Goal: Task Accomplishment & Management: Use online tool/utility

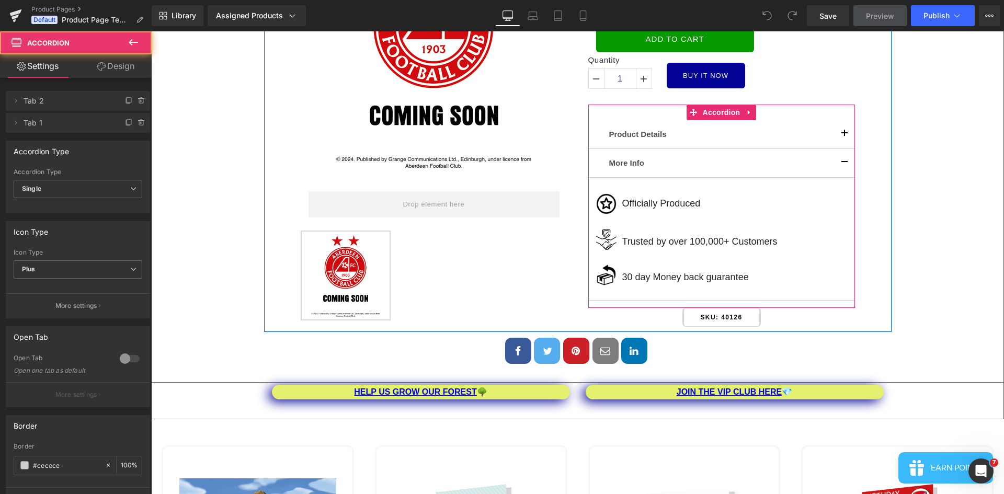
click at [845, 137] on span "button" at bounding box center [845, 137] width 0 height 0
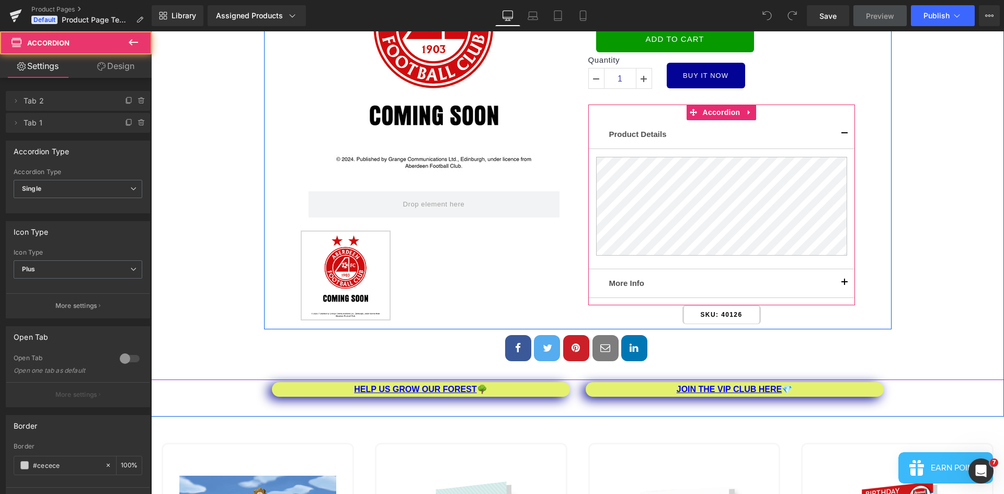
click at [845, 137] on span "button" at bounding box center [845, 137] width 0 height 0
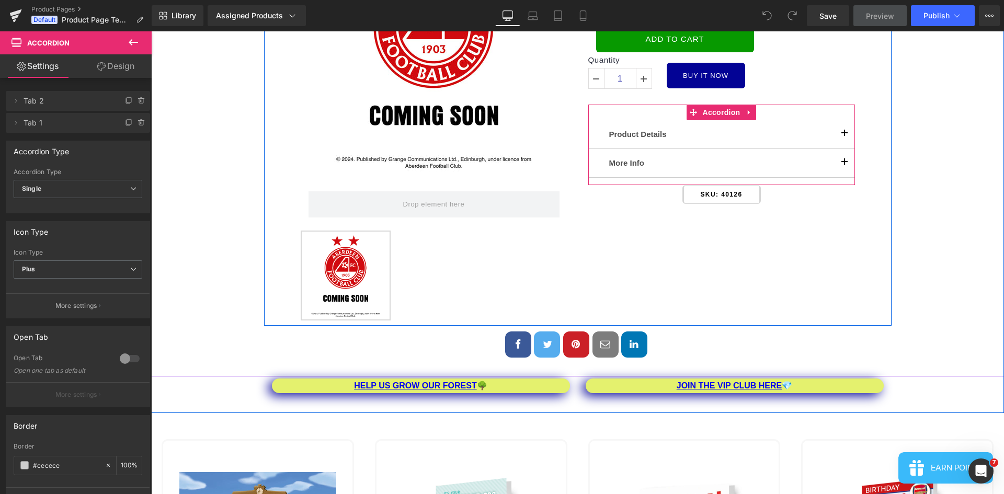
click at [841, 166] on button "button" at bounding box center [844, 163] width 21 height 28
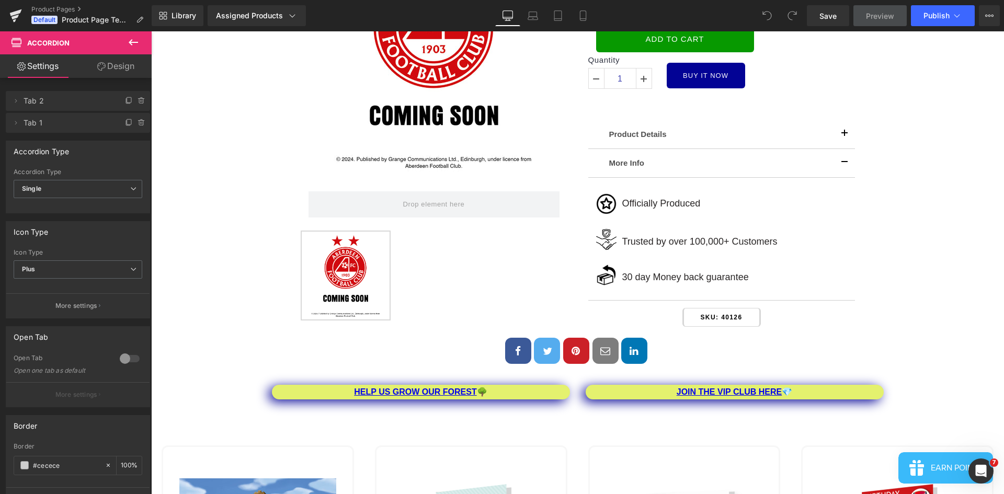
click at [129, 45] on icon at bounding box center [133, 42] width 13 height 13
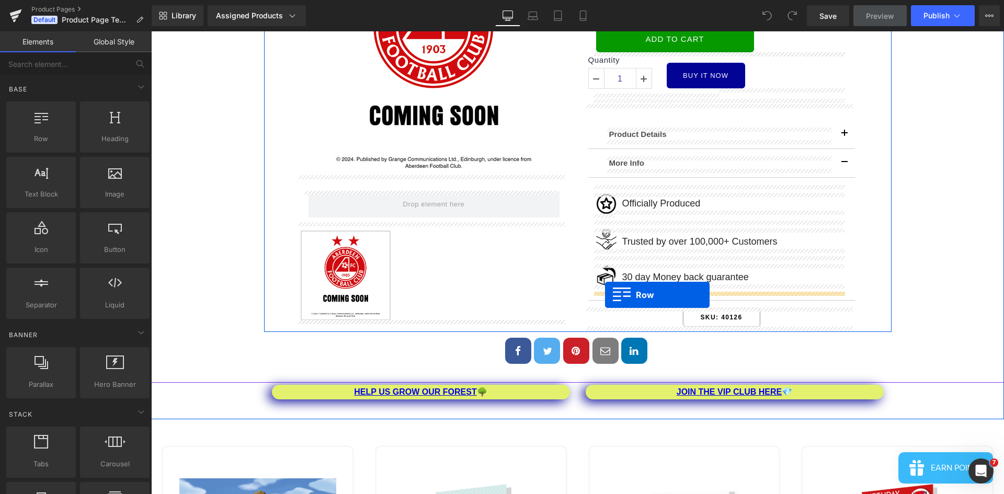
drag, startPoint x: 183, startPoint y: 154, endPoint x: 605, endPoint y: 295, distance: 445.5
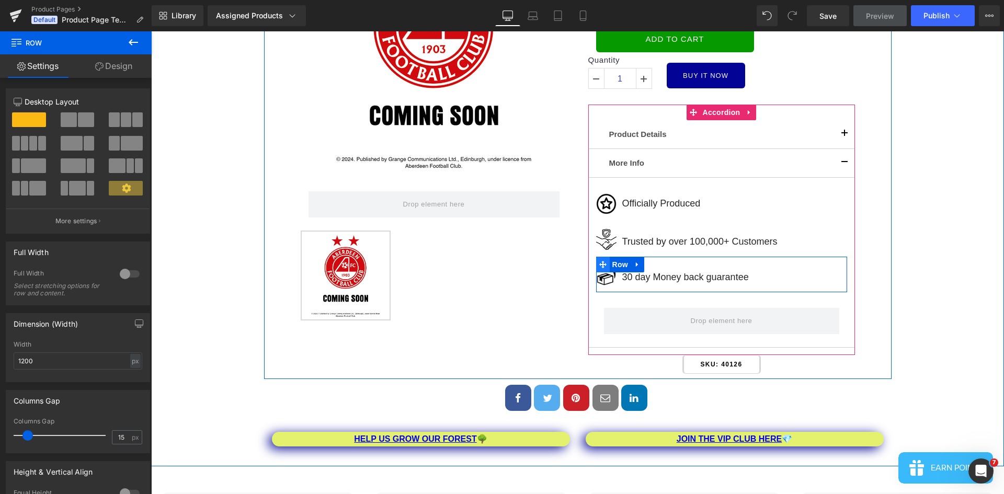
click at [600, 263] on icon at bounding box center [603, 265] width 7 height 8
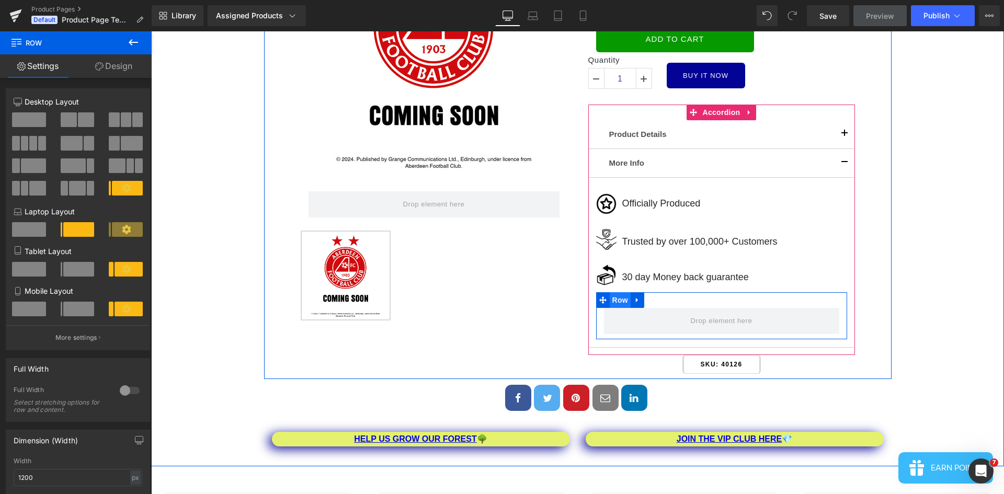
click at [617, 297] on span "Row" at bounding box center [620, 300] width 21 height 16
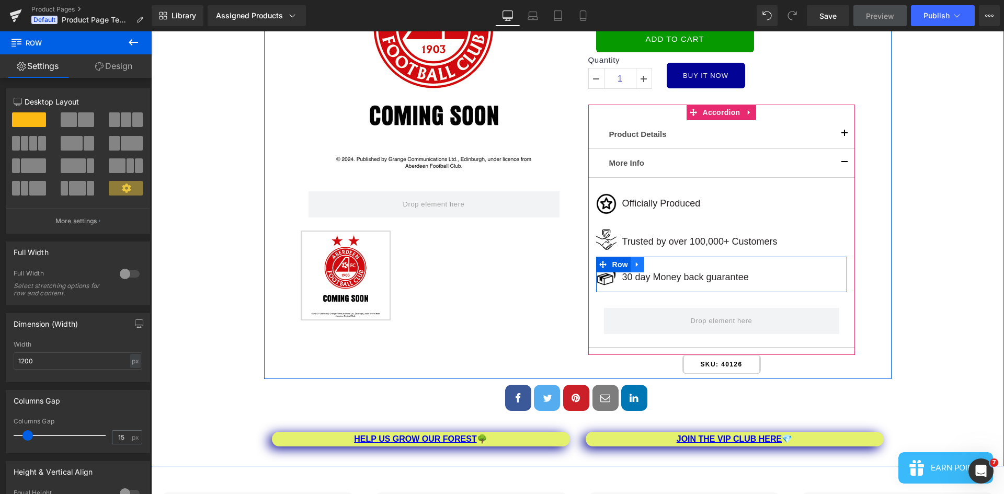
click at [631, 267] on link at bounding box center [638, 265] width 14 height 16
click at [648, 267] on icon at bounding box center [651, 265] width 7 height 8
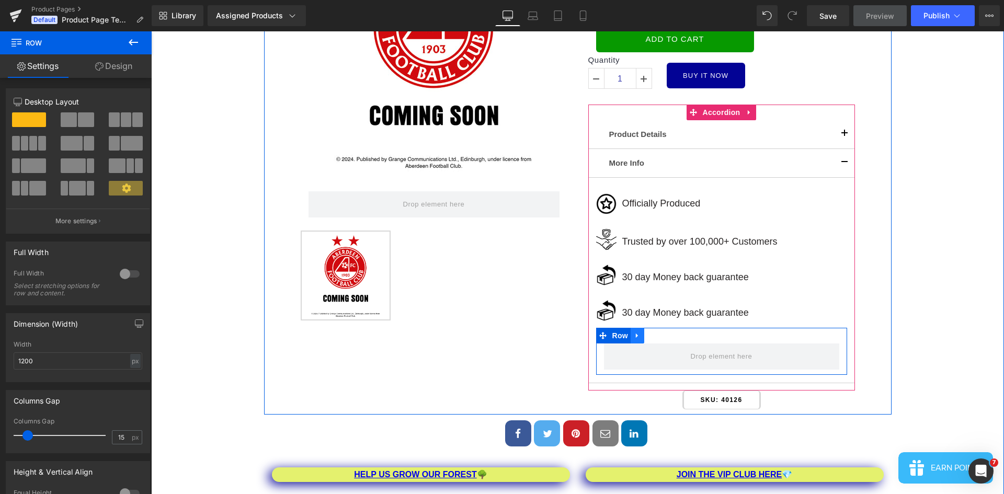
click at [637, 329] on link at bounding box center [638, 336] width 14 height 16
click at [664, 338] on icon at bounding box center [664, 336] width 7 height 8
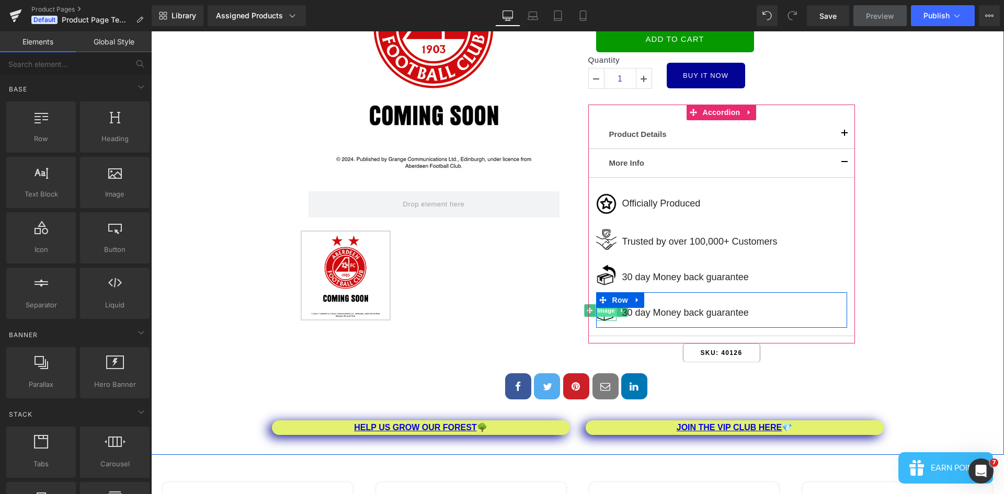
click at [603, 312] on span "Image" at bounding box center [607, 310] width 22 height 13
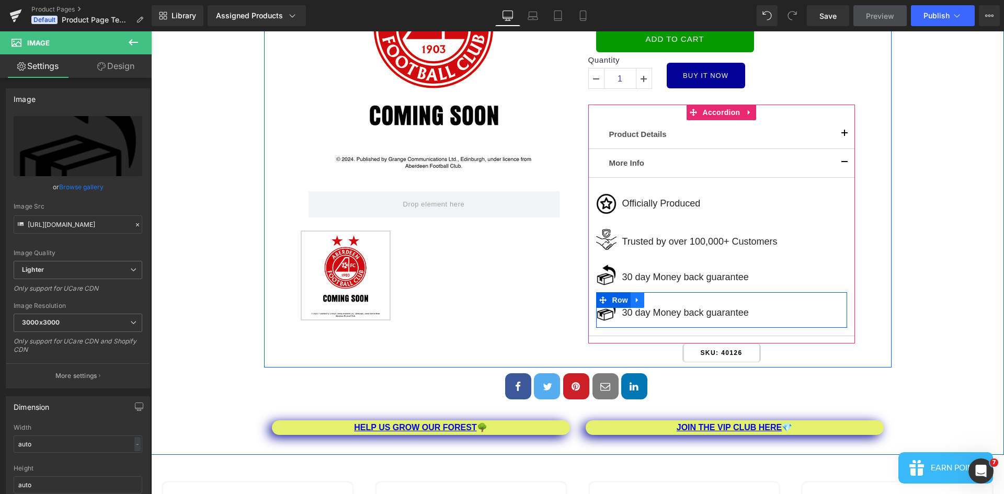
click at [634, 301] on icon at bounding box center [637, 300] width 7 height 8
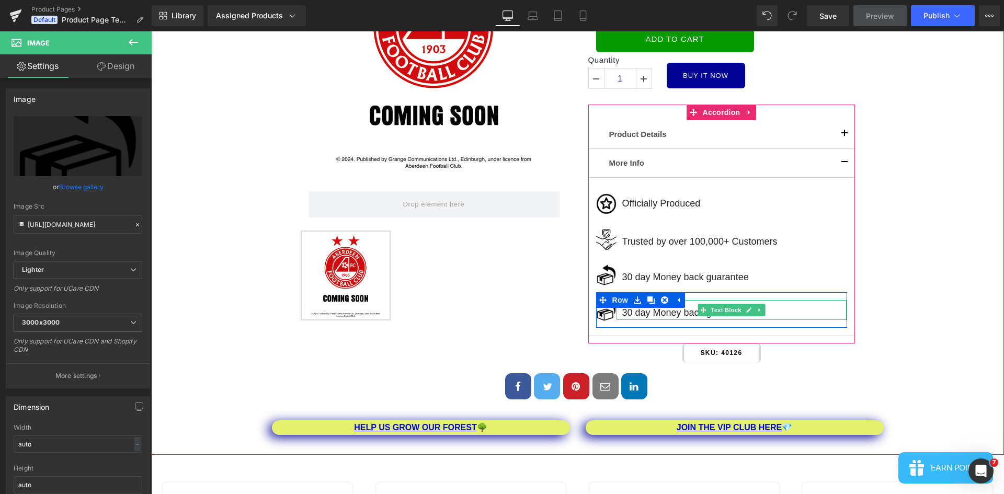
click at [684, 313] on p "30 day Money back guarantee" at bounding box center [734, 313] width 225 height 15
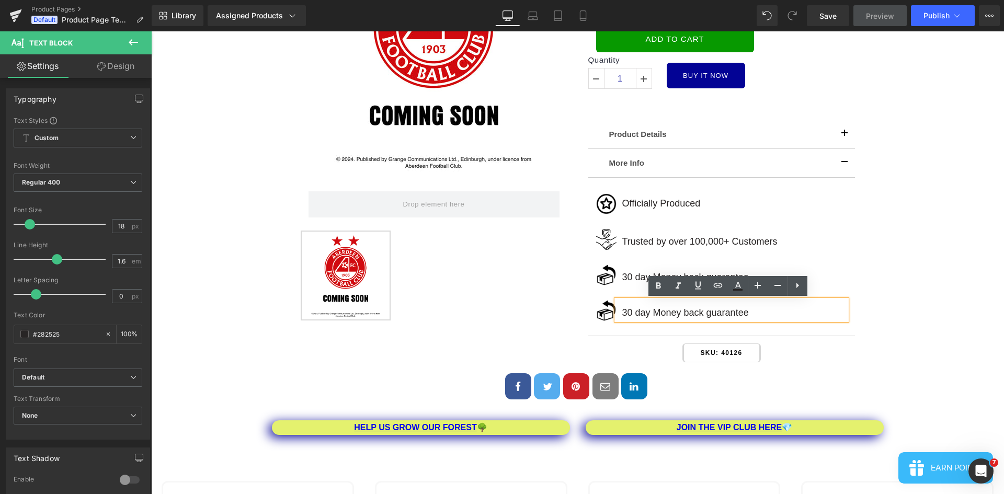
click at [750, 312] on p "30 day Money back guarantee" at bounding box center [734, 313] width 225 height 15
drag, startPoint x: 664, startPoint y: 311, endPoint x: 619, endPoint y: 315, distance: 44.6
click at [622, 315] on p "30 day Money back guarantee" at bounding box center [734, 313] width 225 height 15
click at [967, 320] on div "Home / Product Title Breadcrumbs Sale Off (P) Image Row ‹ ›" at bounding box center [577, 146] width 843 height 513
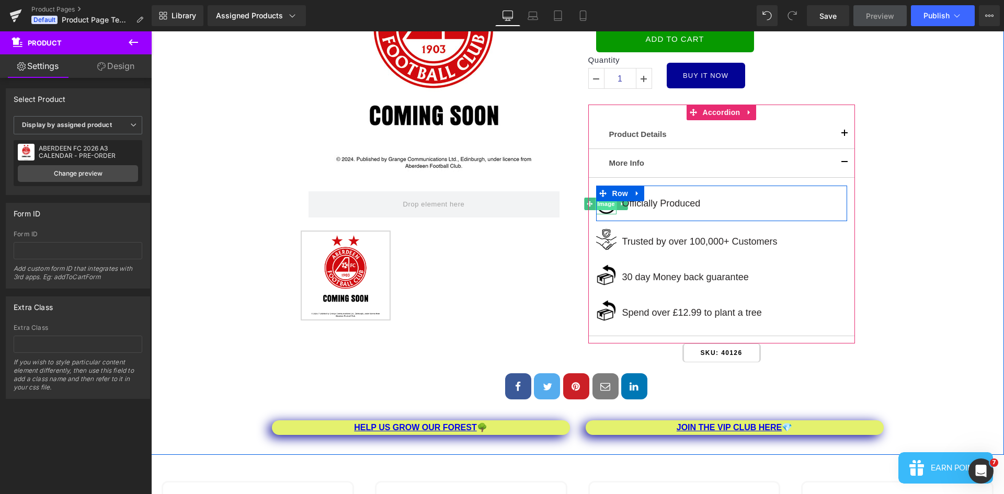
click at [605, 206] on span "Image" at bounding box center [607, 204] width 22 height 13
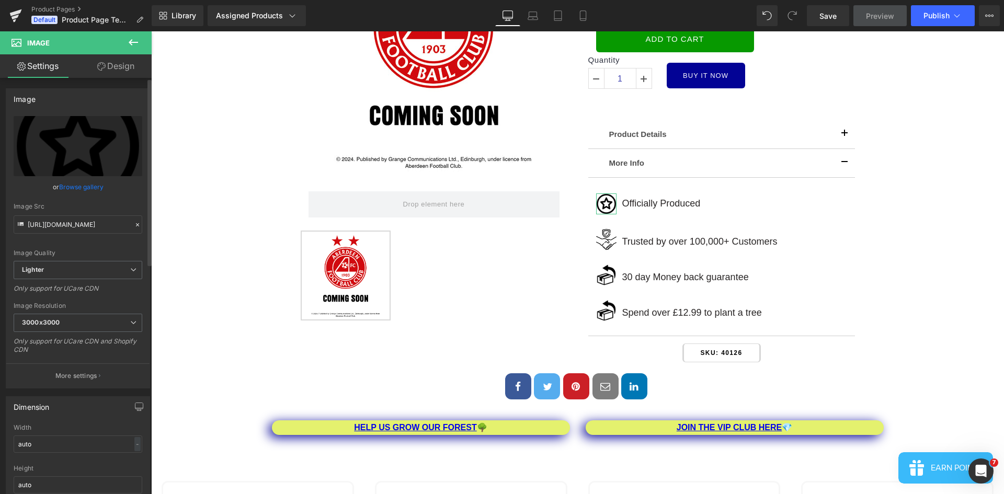
click at [65, 186] on link "Browse gallery" at bounding box center [81, 187] width 44 height 18
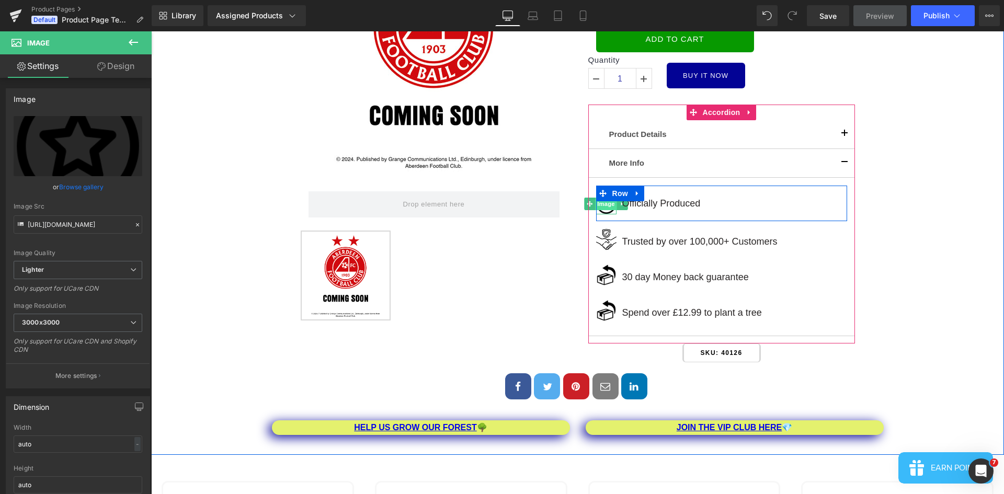
click at [600, 205] on span "Image" at bounding box center [607, 204] width 22 height 13
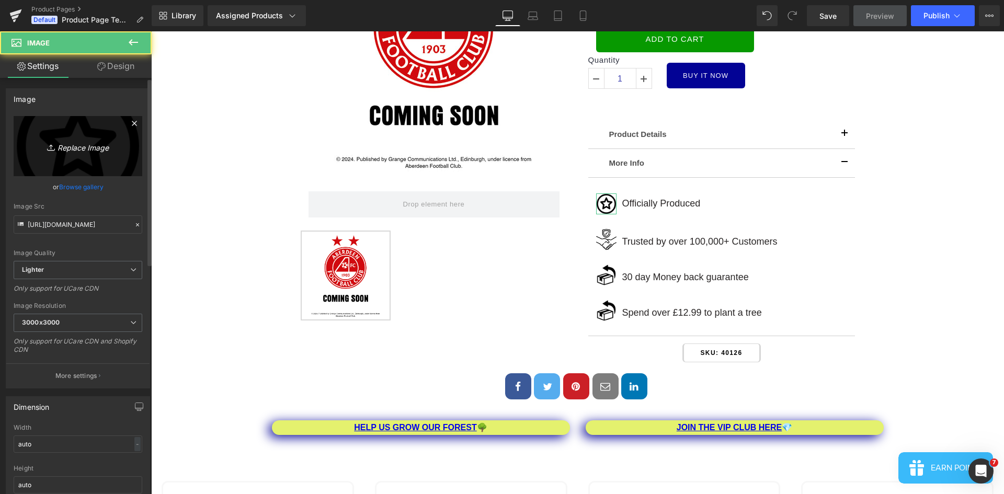
click at [98, 160] on link "Replace Image" at bounding box center [78, 146] width 129 height 60
type input "C:\fakepath\1.png"
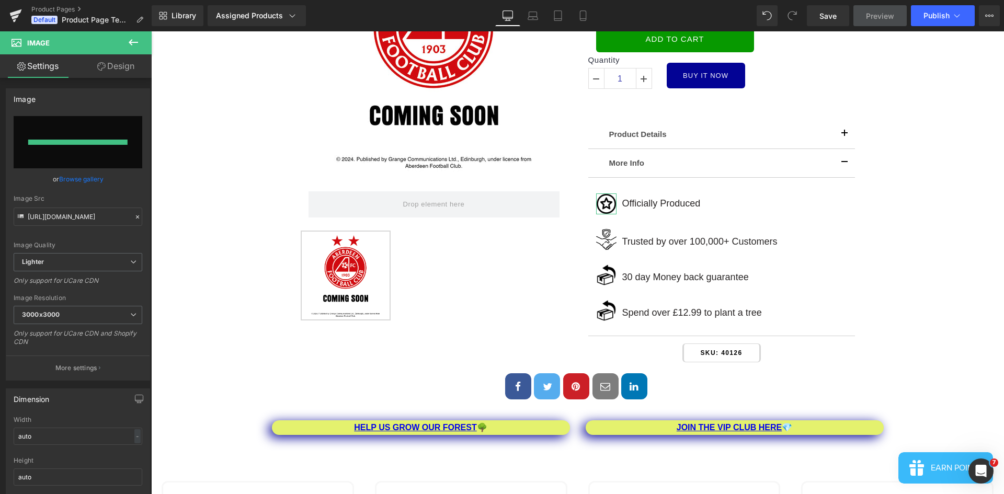
type input "[URL][DOMAIN_NAME]"
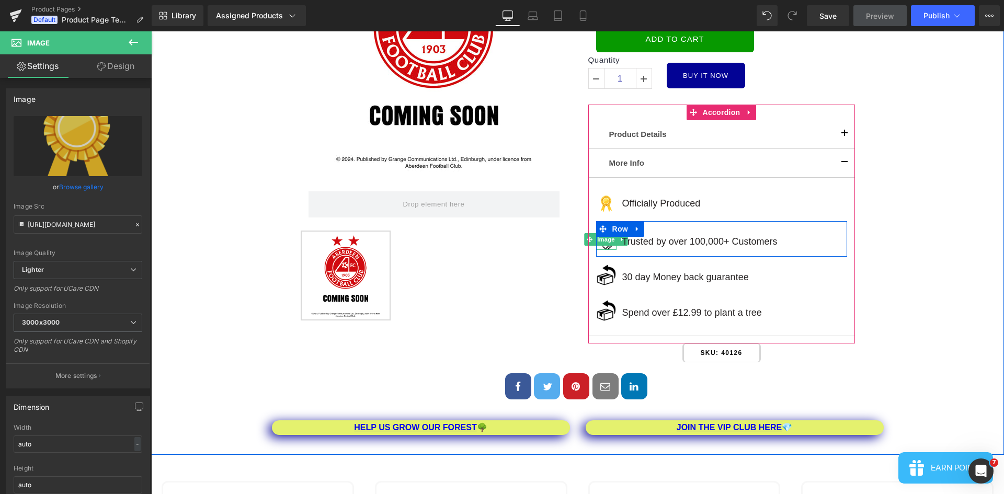
click at [601, 239] on span "Image" at bounding box center [607, 239] width 22 height 13
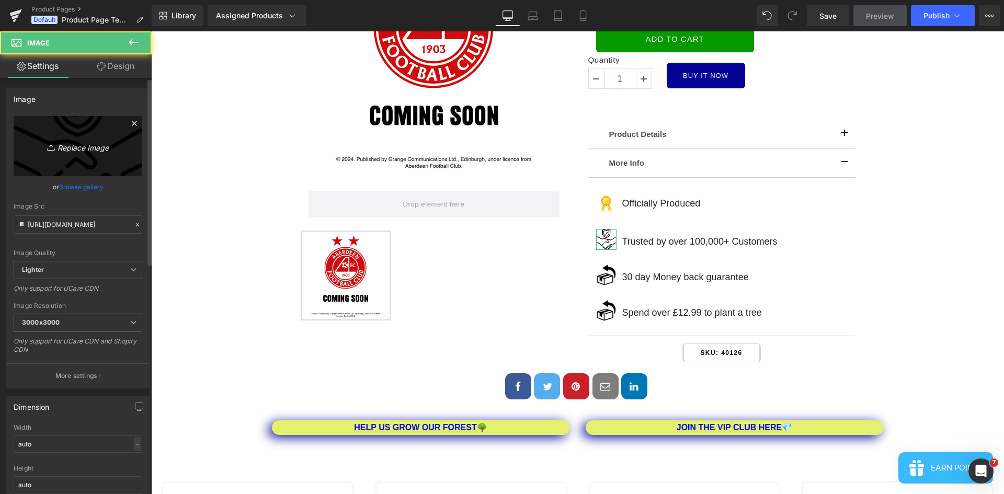
click at [92, 158] on link "Replace Image" at bounding box center [78, 146] width 129 height 60
type input "C:\fakepath\2.png"
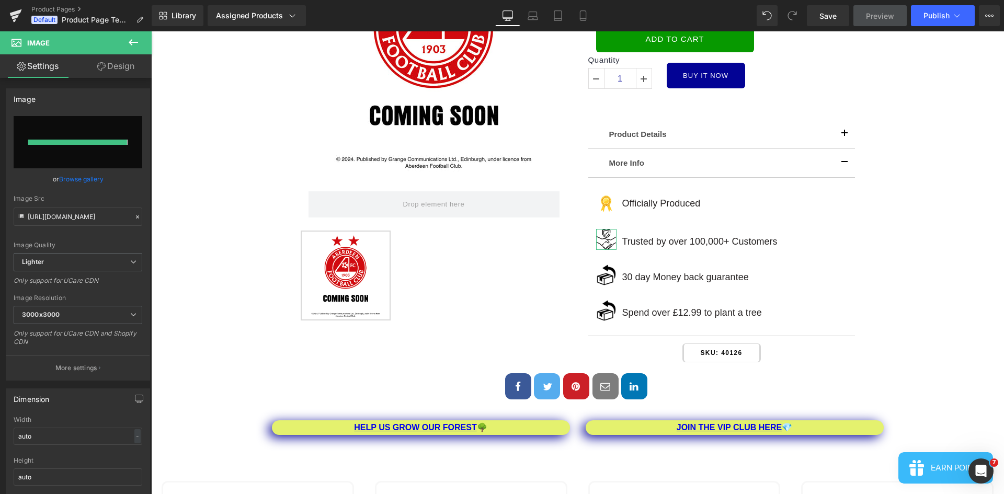
type input "[URL][DOMAIN_NAME]"
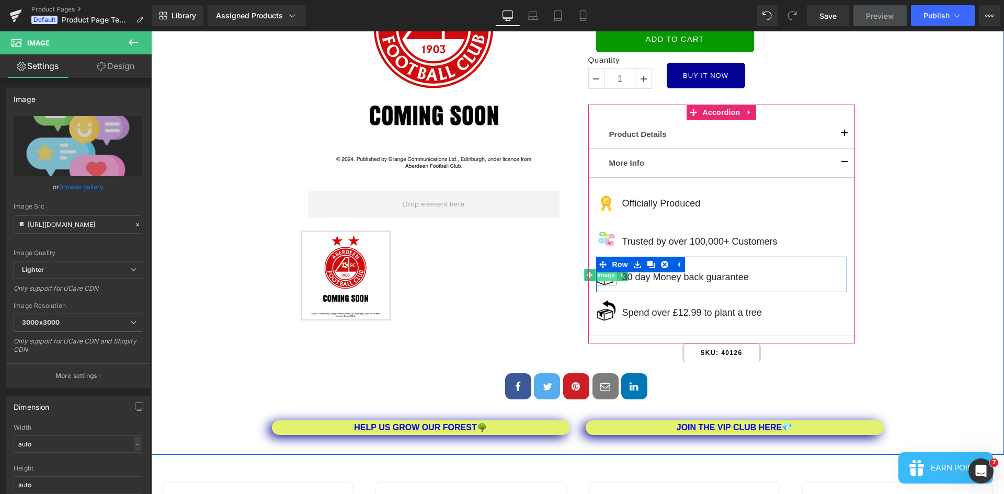
click at [602, 279] on span "Image" at bounding box center [607, 275] width 22 height 13
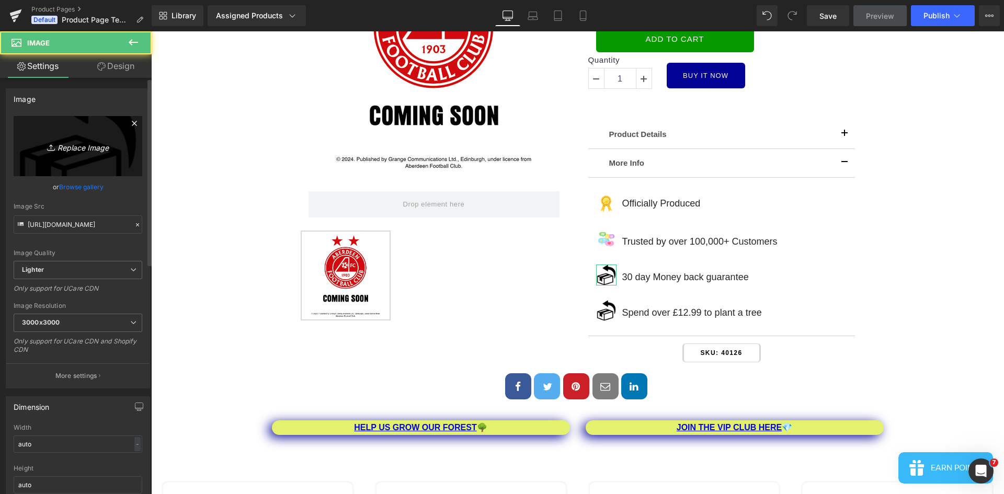
click at [67, 154] on link "Replace Image" at bounding box center [78, 146] width 129 height 60
type input "C:\fakepath\3.png"
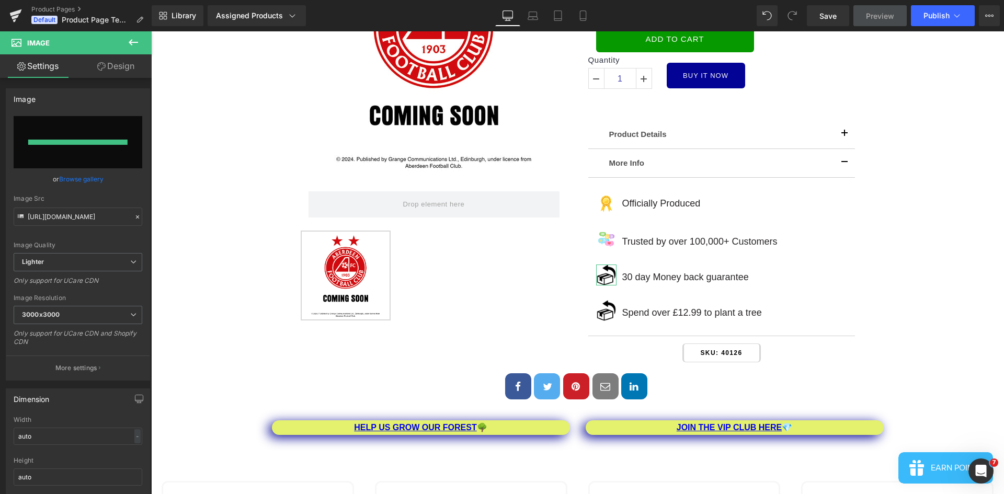
type input "[URL][DOMAIN_NAME]"
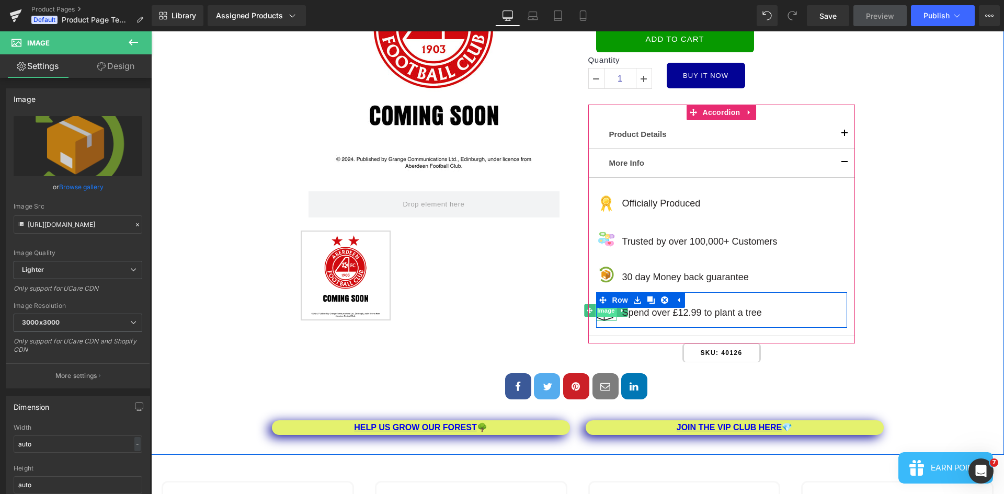
click at [606, 312] on span "Image" at bounding box center [607, 310] width 22 height 13
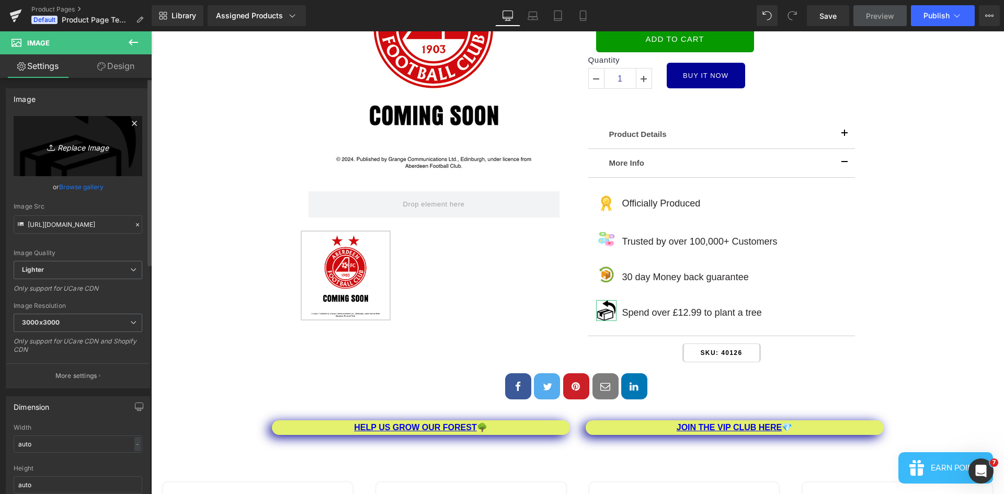
click at [90, 150] on icon "Replace Image" at bounding box center [78, 146] width 84 height 13
type input "C:\fakepath\4.png"
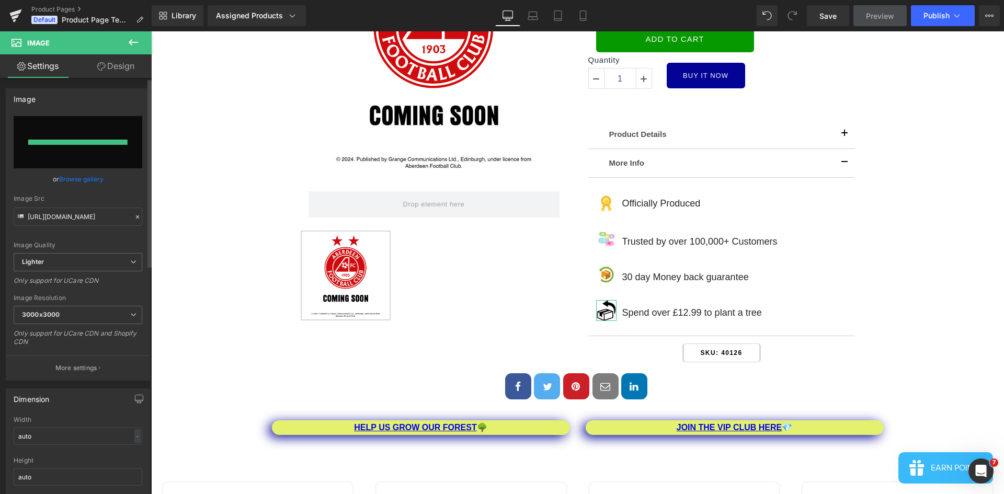
type input "[URL][DOMAIN_NAME]"
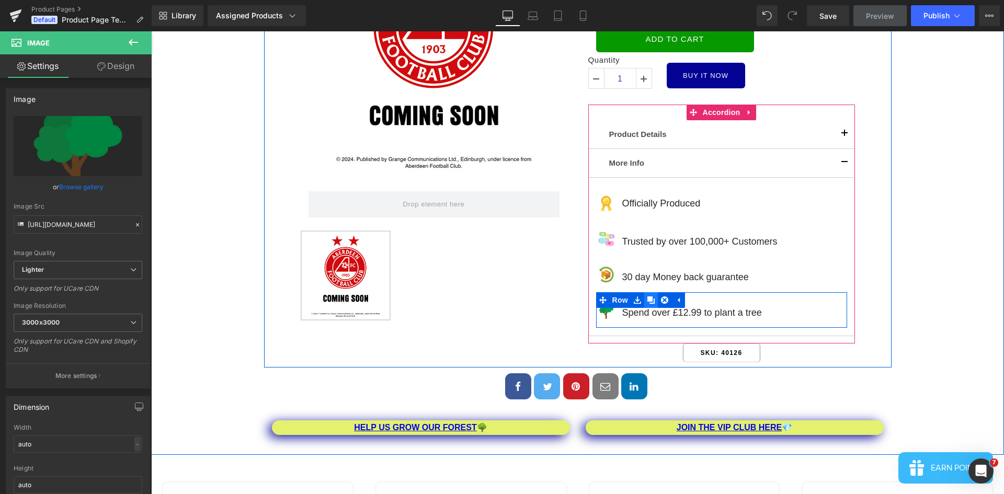
click at [648, 301] on icon at bounding box center [651, 300] width 7 height 7
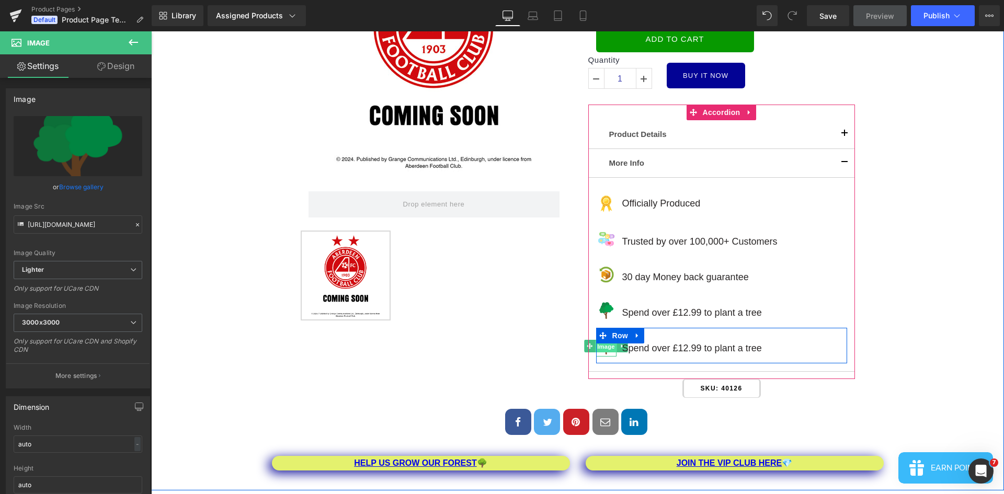
click at [606, 348] on span "Image" at bounding box center [607, 346] width 22 height 13
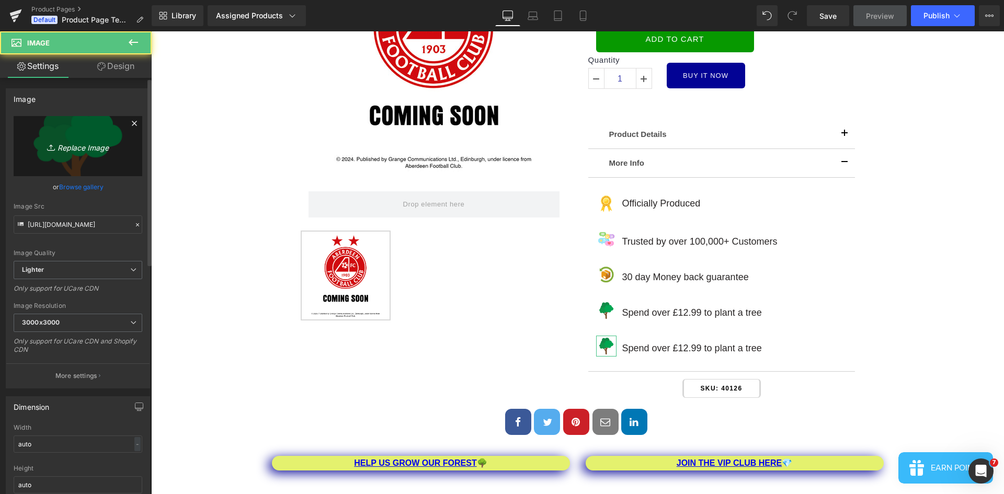
click at [73, 151] on icon "Replace Image" at bounding box center [78, 146] width 84 height 13
type input "C:\fakepath\5.png"
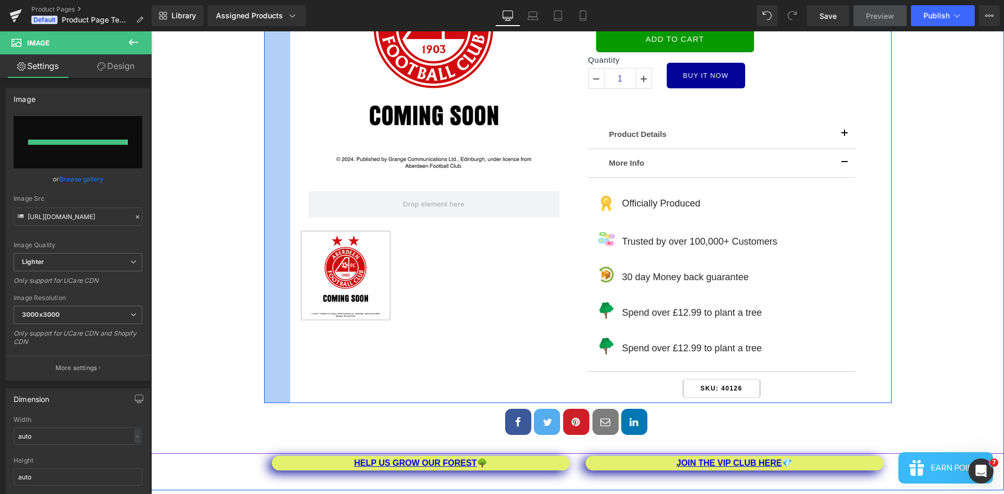
type input "[URL][DOMAIN_NAME]"
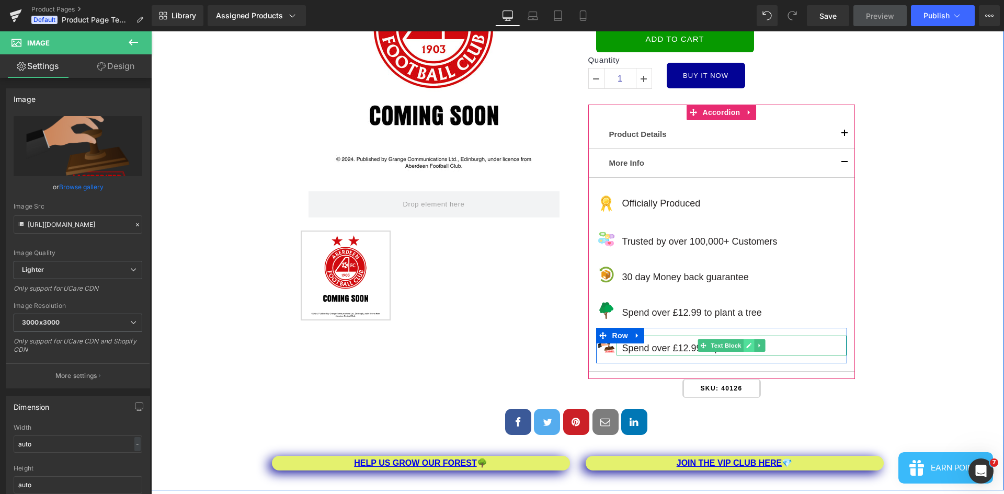
click at [747, 345] on icon at bounding box center [749, 345] width 5 height 5
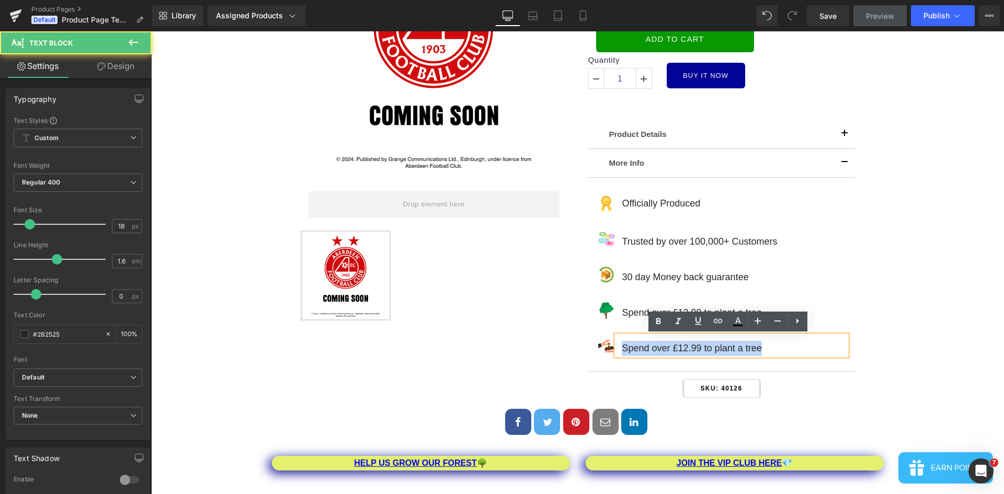
drag, startPoint x: 655, startPoint y: 351, endPoint x: 617, endPoint y: 349, distance: 37.7
click at [617, 349] on div "Spend over £12.99 to plant a tree" at bounding box center [732, 346] width 230 height 20
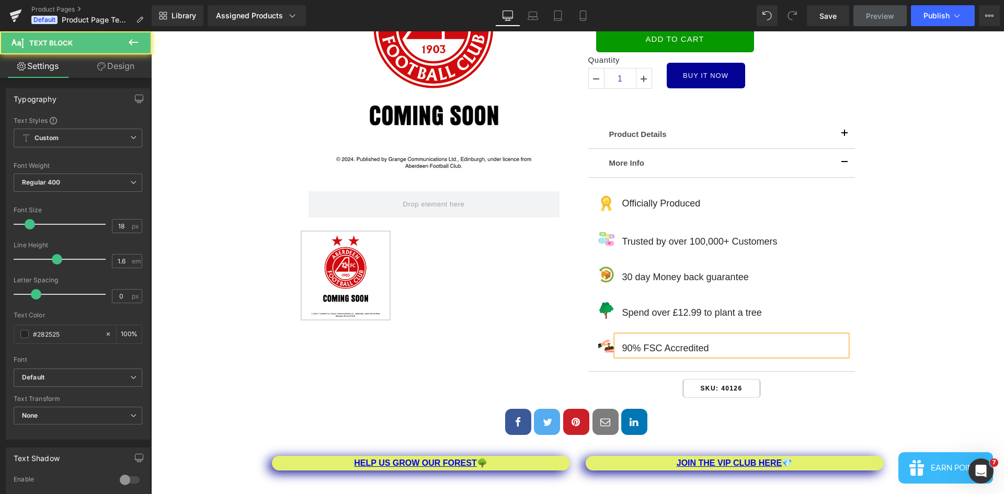
click at [639, 347] on p "90% FSC Accredited" at bounding box center [734, 348] width 225 height 15
click at [943, 348] on div "Home / Product Title Breadcrumbs Sale Off (P) Image Row ‹ ›" at bounding box center [577, 164] width 843 height 549
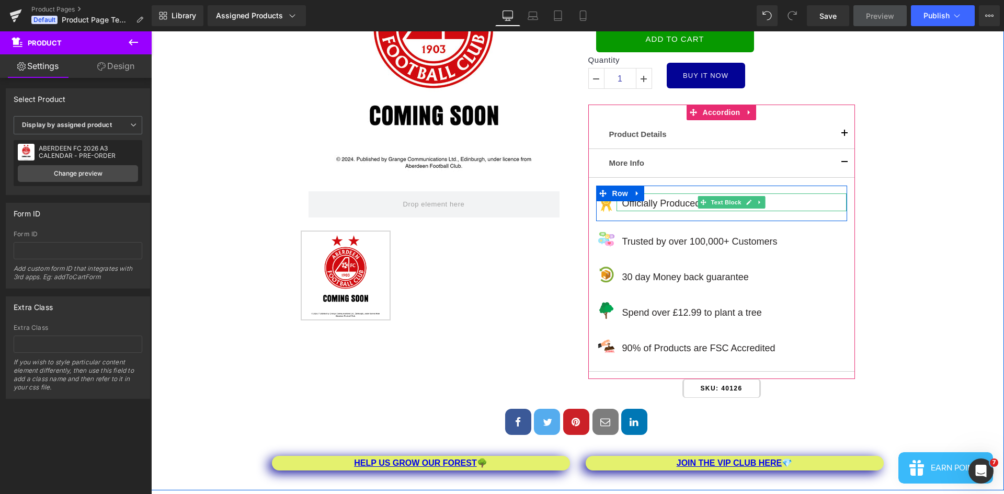
click at [657, 202] on p "Officially Produced" at bounding box center [734, 203] width 225 height 15
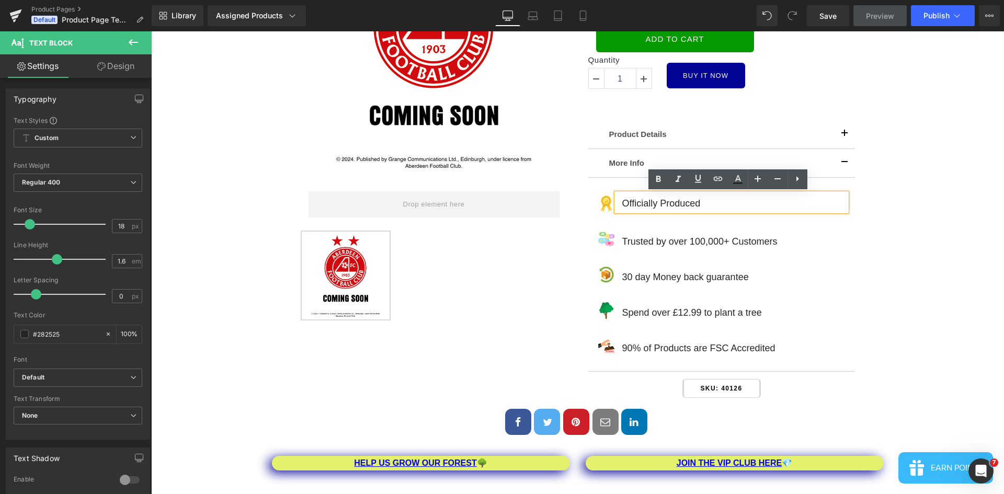
click at [658, 204] on p "Officially Produced" at bounding box center [734, 203] width 225 height 15
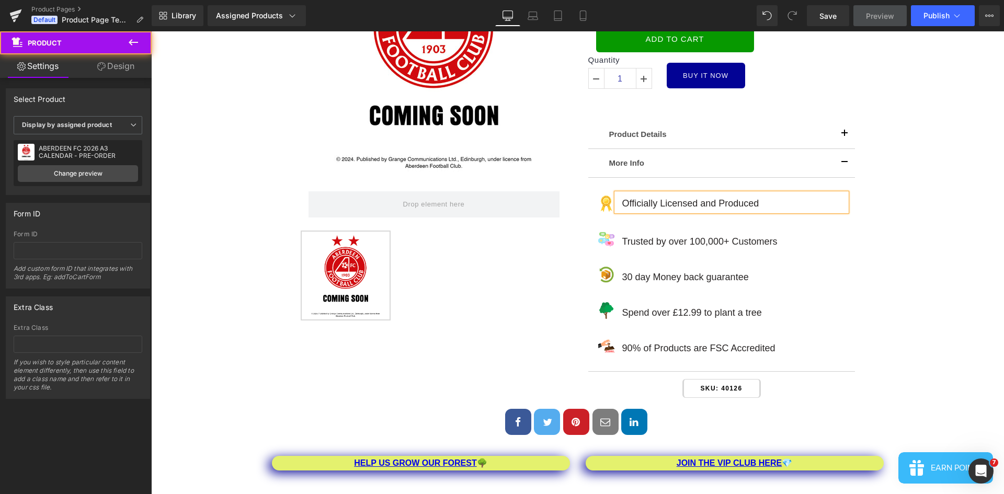
click at [944, 327] on div "Home / Product Title Breadcrumbs Sale Off (P) Image Row ‹ ›" at bounding box center [577, 164] width 843 height 549
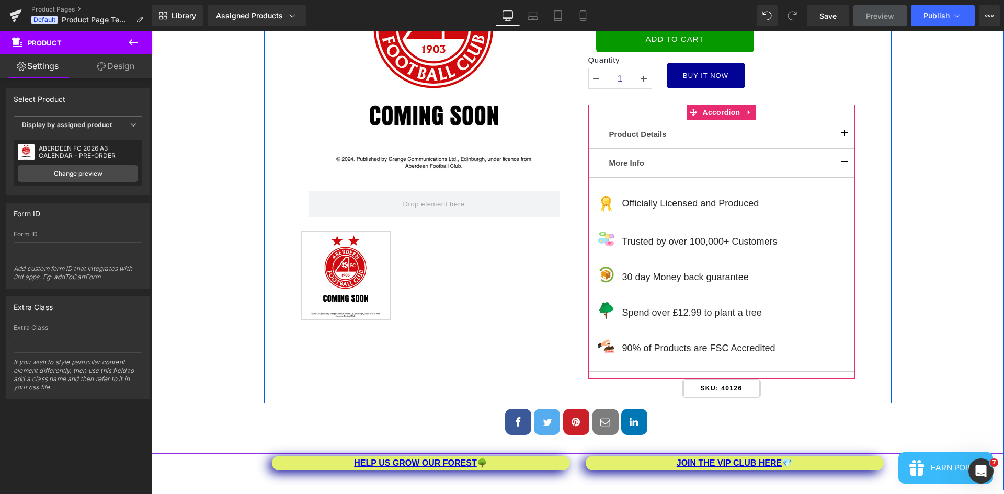
click at [844, 133] on button "button" at bounding box center [844, 134] width 21 height 28
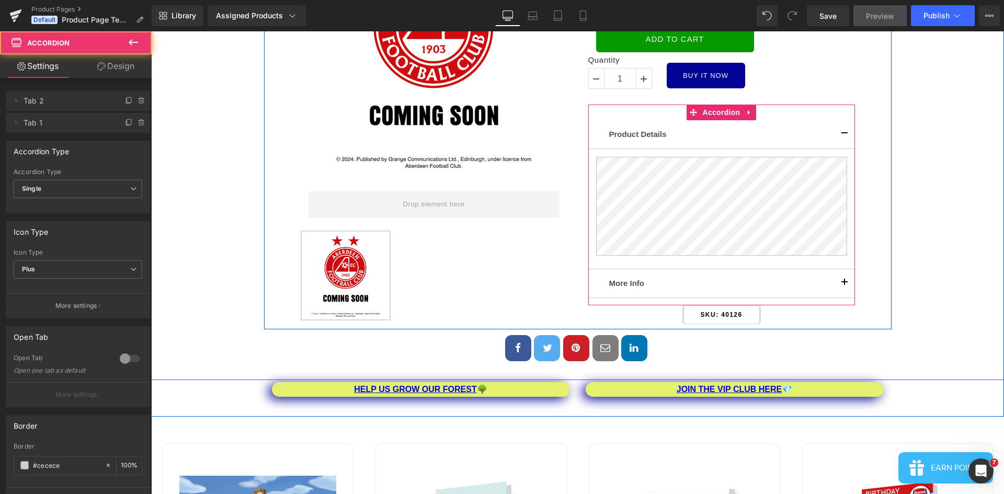
click at [845, 137] on span "button" at bounding box center [845, 137] width 0 height 0
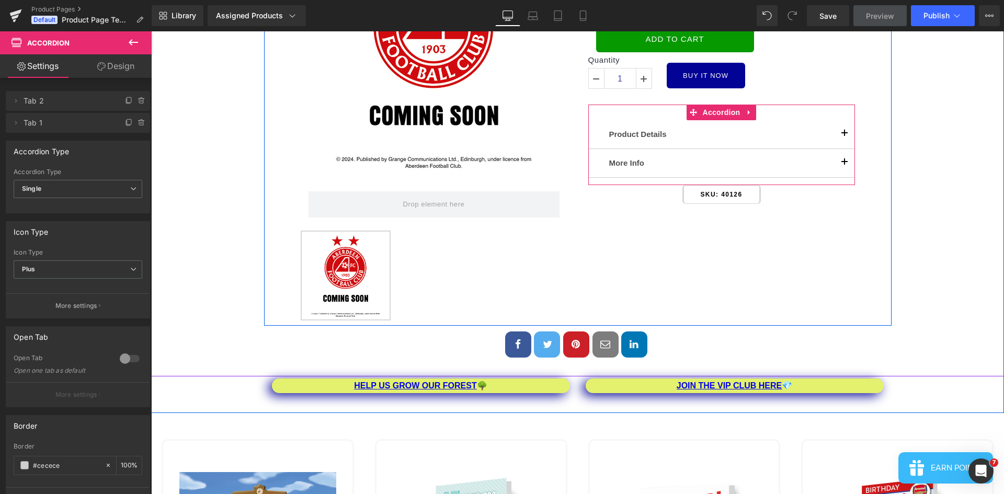
click at [839, 161] on button "button" at bounding box center [844, 163] width 21 height 28
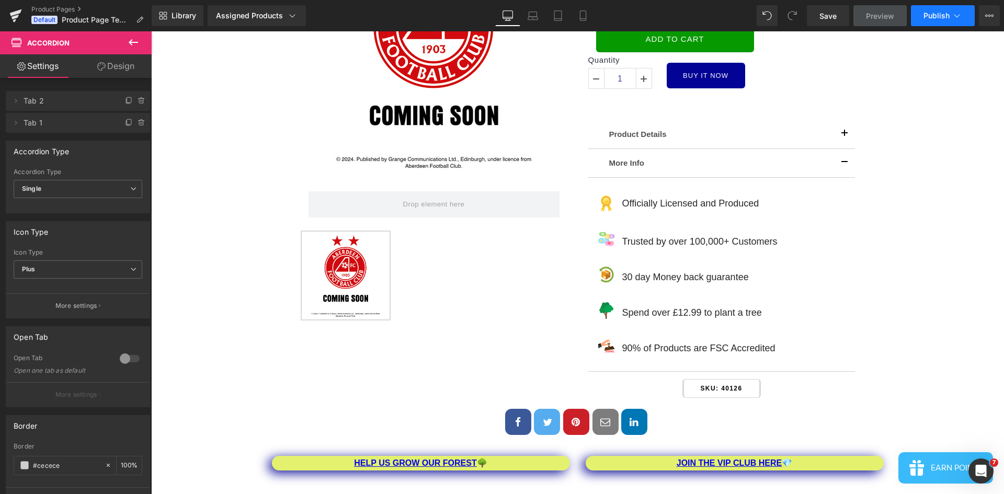
click at [934, 16] on span "Publish" at bounding box center [937, 16] width 26 height 8
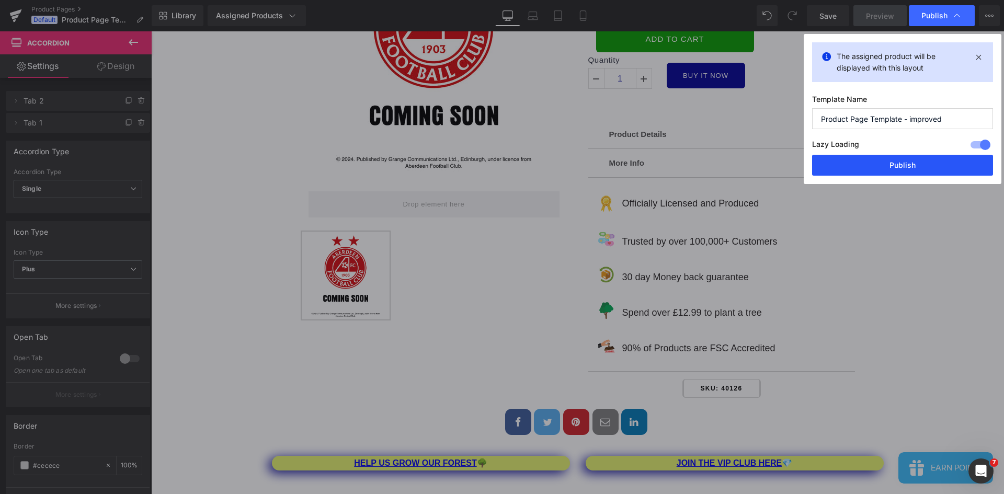
click at [917, 166] on button "Publish" at bounding box center [902, 165] width 181 height 21
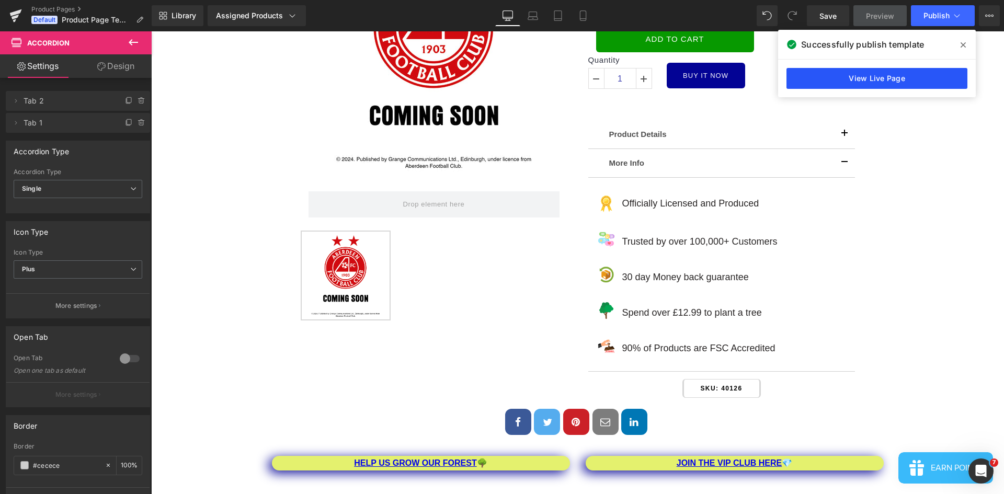
click at [857, 81] on link "View Live Page" at bounding box center [877, 78] width 181 height 21
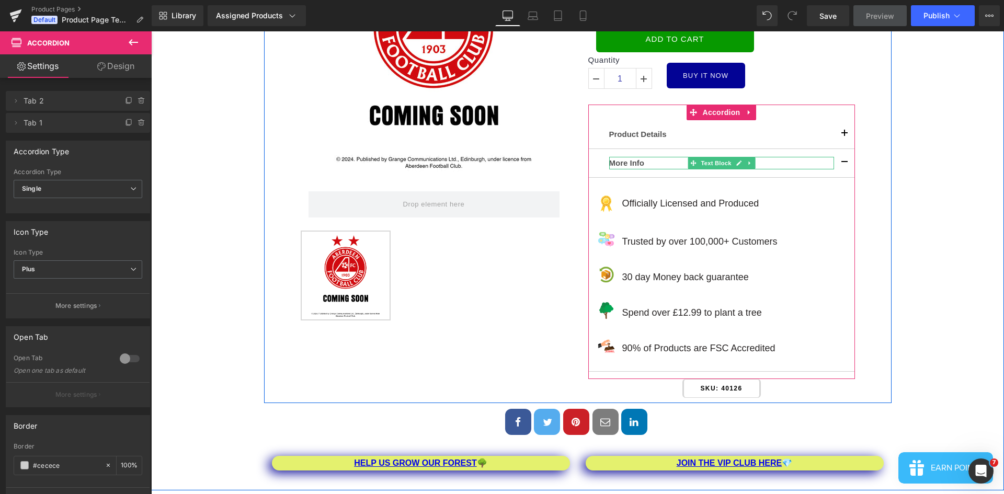
click at [637, 163] on p "More Info" at bounding box center [721, 163] width 225 height 13
click at [737, 163] on p "More Info" at bounding box center [721, 163] width 225 height 13
click at [689, 165] on p "More Info" at bounding box center [721, 163] width 225 height 13
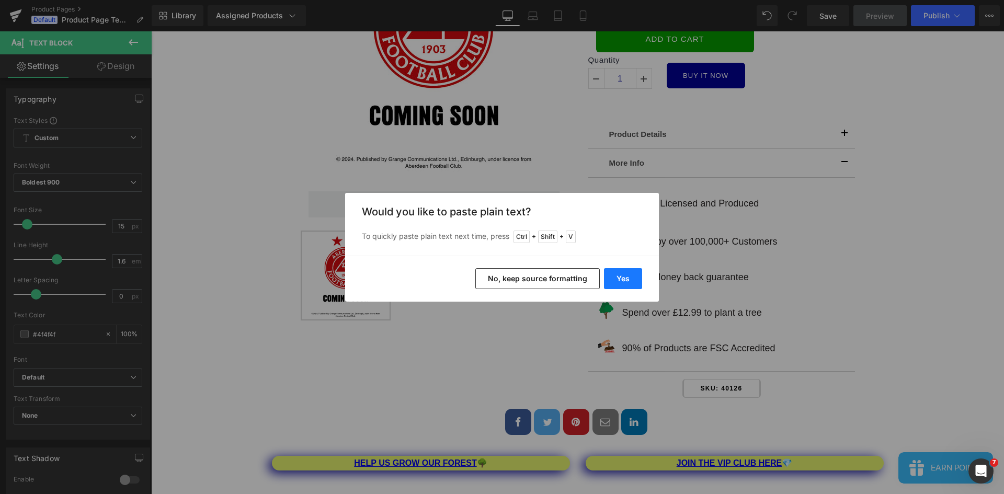
click at [627, 280] on button "Yes" at bounding box center [623, 278] width 38 height 21
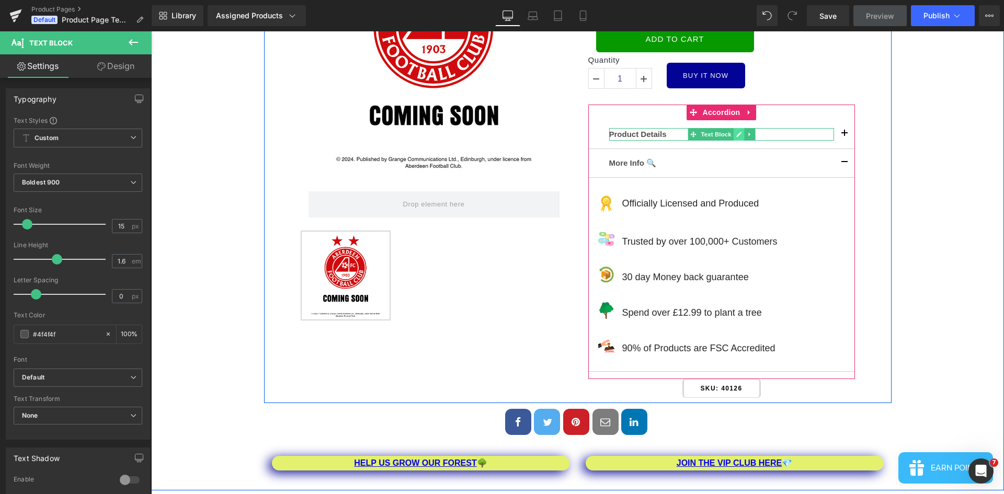
click at [737, 131] on icon at bounding box center [739, 134] width 6 height 6
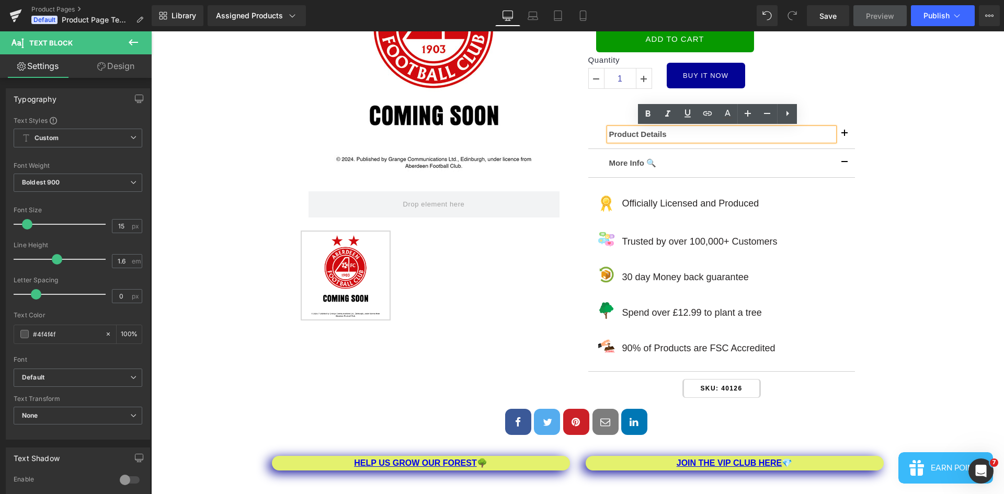
click at [667, 135] on p "Product Details" at bounding box center [721, 134] width 225 height 13
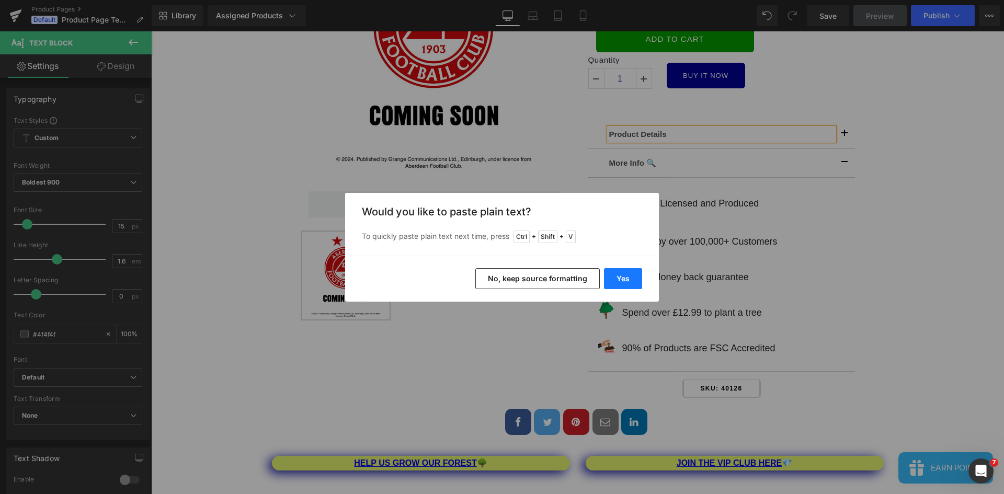
click at [632, 277] on button "Yes" at bounding box center [623, 278] width 38 height 21
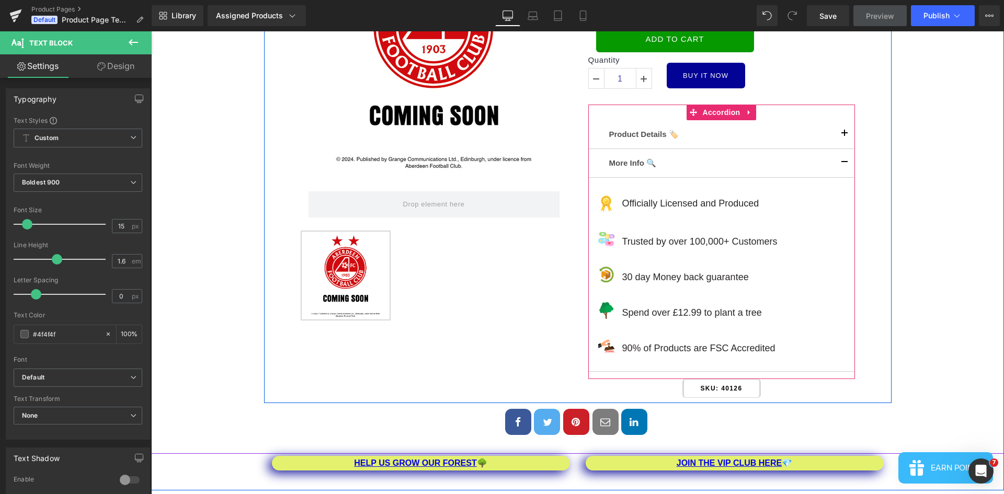
click at [840, 134] on button "button" at bounding box center [844, 134] width 21 height 28
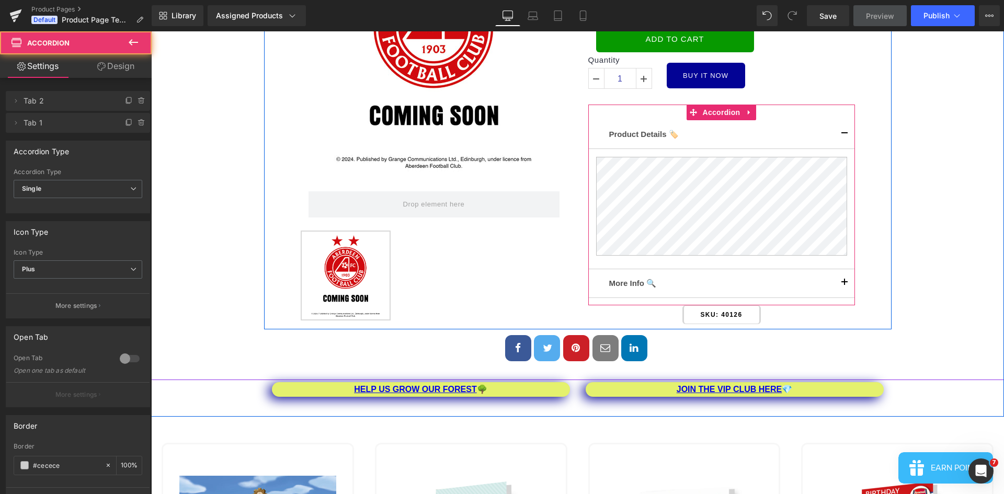
click at [840, 134] on button "button" at bounding box center [844, 134] width 21 height 28
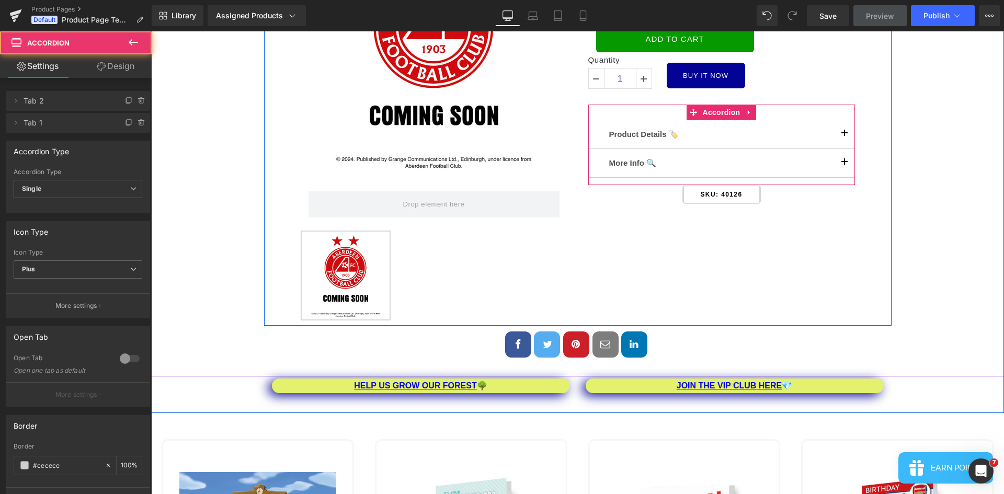
click at [842, 163] on button "button" at bounding box center [844, 163] width 21 height 28
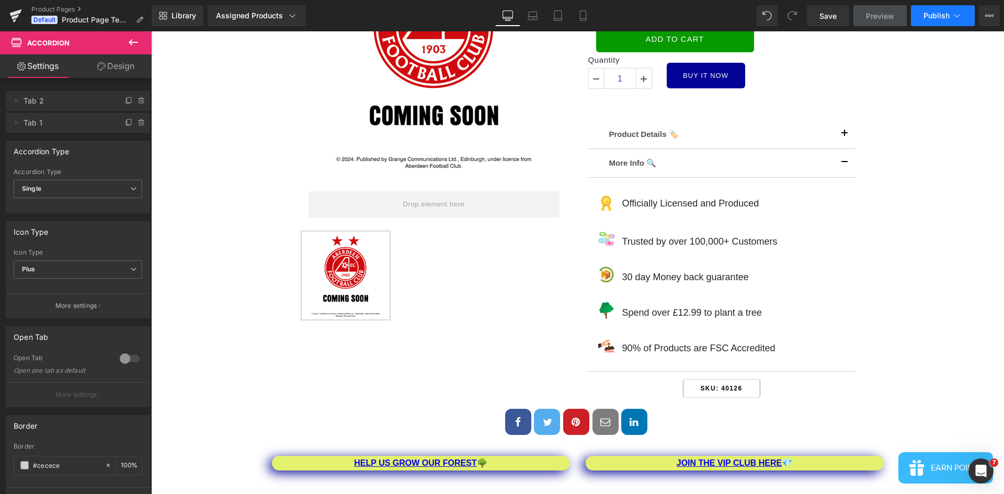
click at [940, 14] on span "Publish" at bounding box center [937, 16] width 26 height 8
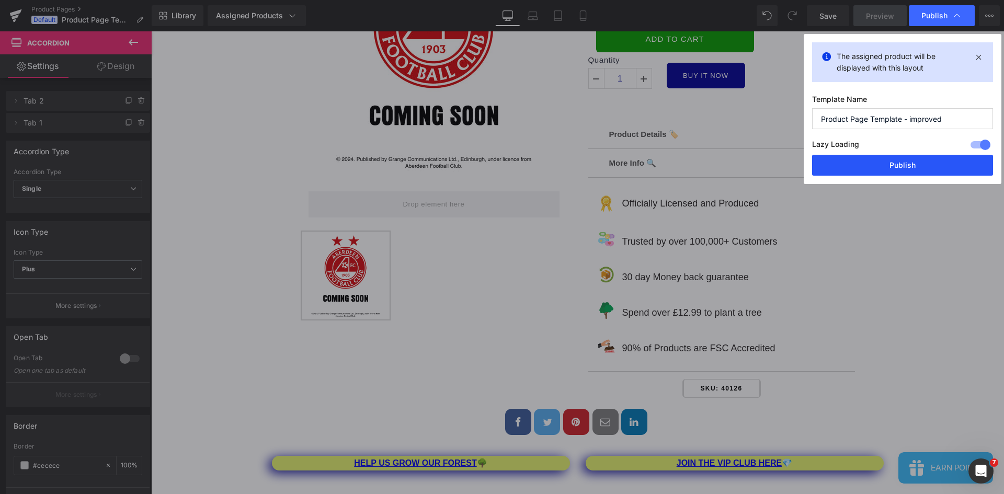
click at [921, 163] on button "Publish" at bounding box center [902, 165] width 181 height 21
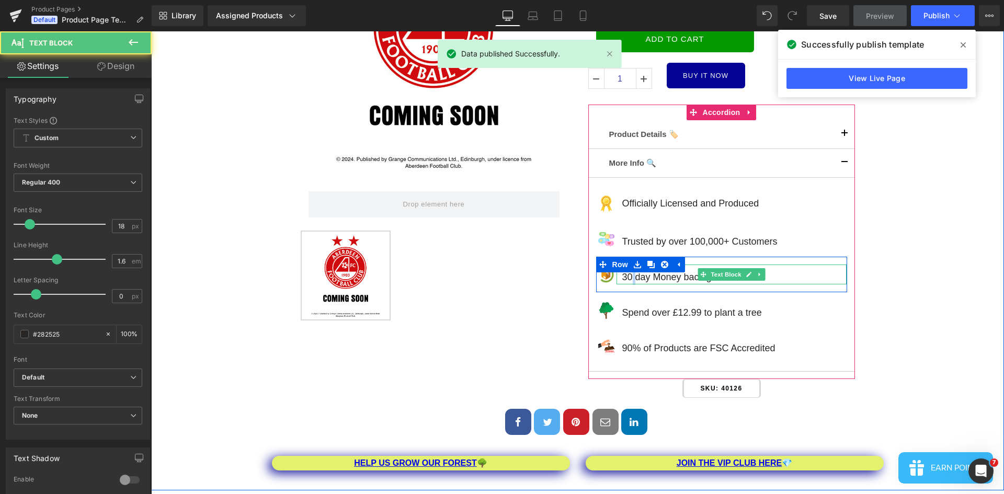
drag, startPoint x: 633, startPoint y: 278, endPoint x: 628, endPoint y: 280, distance: 5.5
click at [628, 280] on p "30 day Money back guarantee" at bounding box center [734, 277] width 225 height 15
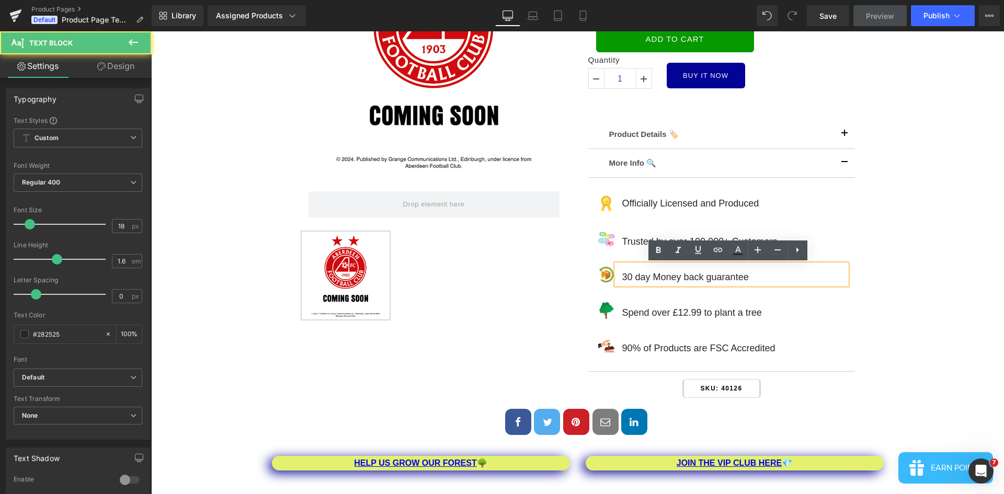
click at [655, 279] on p "30 day Money back guarantee" at bounding box center [734, 277] width 225 height 15
click at [627, 279] on p "30 day Money back guarantee" at bounding box center [734, 277] width 225 height 15
click at [629, 281] on p "30 day Money back guarantee" at bounding box center [734, 277] width 225 height 15
click at [630, 278] on p "30 day Money back guarantee" at bounding box center [734, 277] width 225 height 15
click at [628, 278] on p "30 day Money back guarantee" at bounding box center [734, 277] width 225 height 15
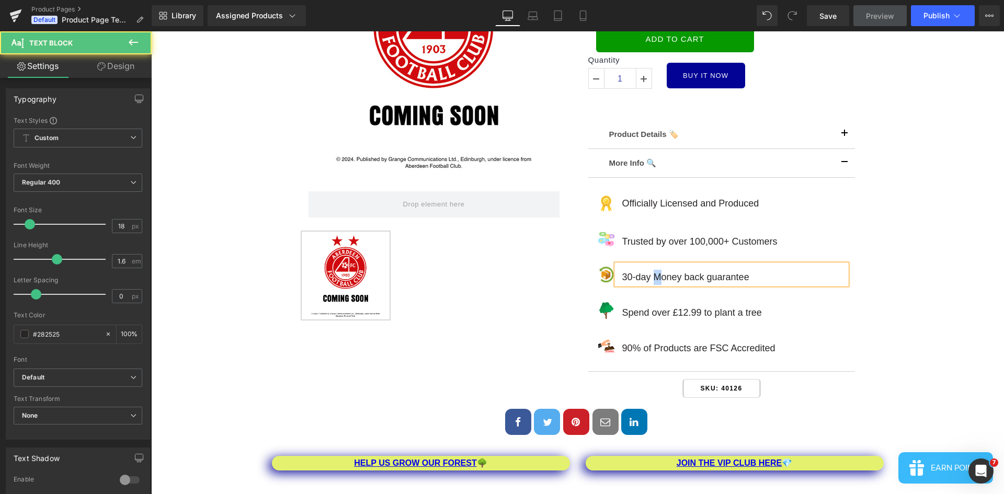
drag, startPoint x: 661, startPoint y: 282, endPoint x: 649, endPoint y: 282, distance: 12.0
click at [649, 282] on p "30-day Money back guarantee" at bounding box center [734, 277] width 225 height 15
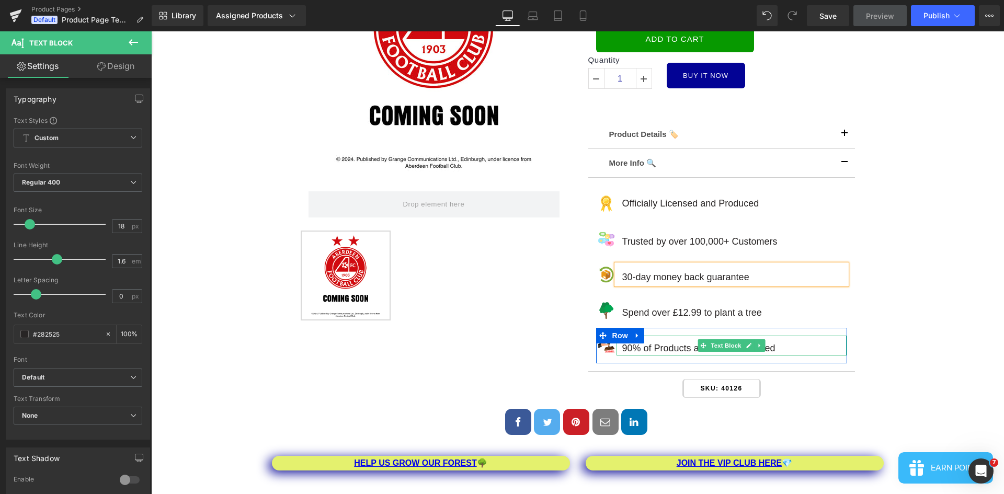
click at [622, 347] on p "90% of Products are FSC Accredited" at bounding box center [734, 348] width 225 height 15
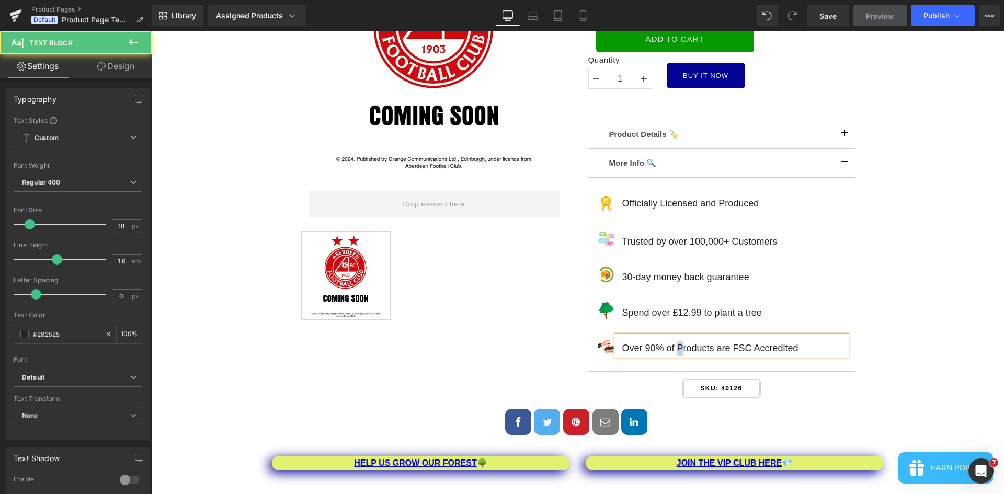
drag, startPoint x: 679, startPoint y: 345, endPoint x: 673, endPoint y: 346, distance: 5.8
click at [673, 346] on p "Over 90% of Products are FSC Accredited" at bounding box center [734, 348] width 225 height 15
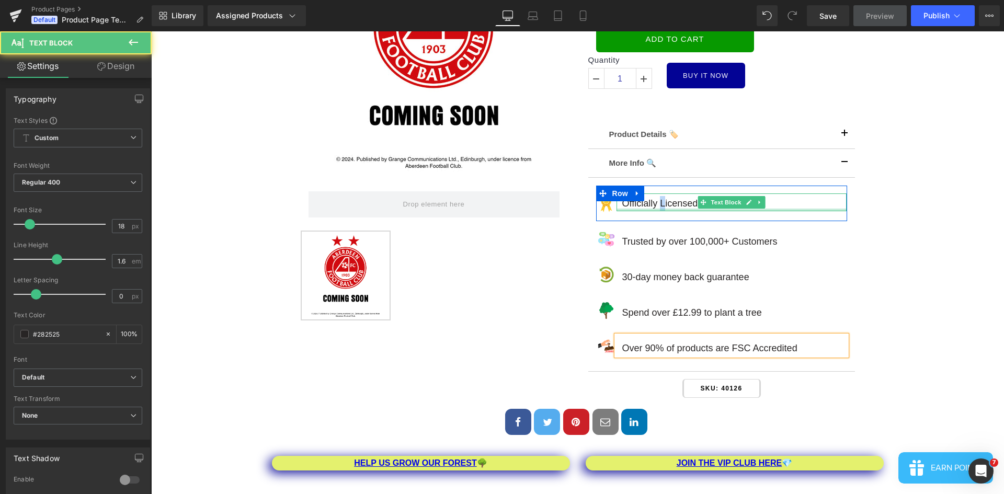
drag, startPoint x: 662, startPoint y: 207, endPoint x: 656, endPoint y: 208, distance: 5.8
click at [656, 208] on div "Officially Licensed and Produced Text Block" at bounding box center [732, 203] width 230 height 18
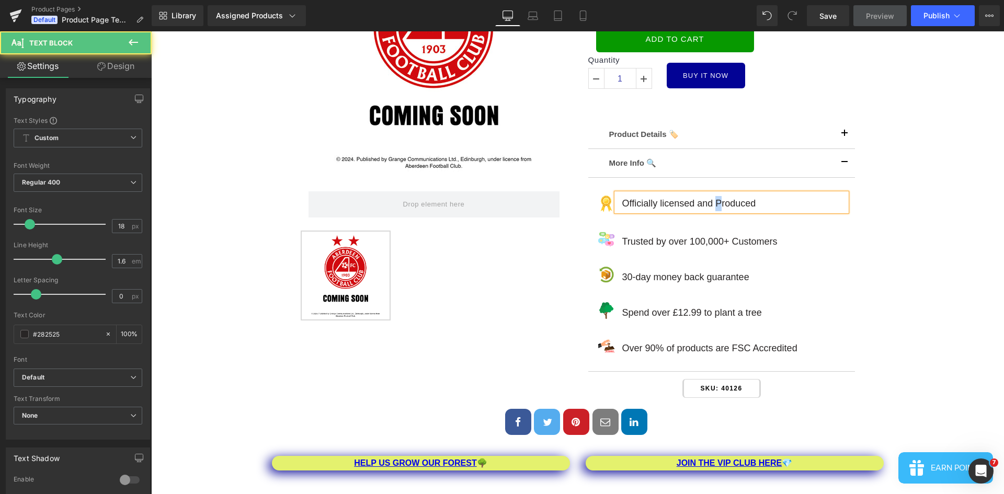
click at [711, 206] on p "Officially licensed and Produced" at bounding box center [734, 203] width 225 height 15
click at [921, 229] on div "Home / Product Title Breadcrumbs Sale Off (P) Image Row ‹ ›" at bounding box center [577, 164] width 843 height 549
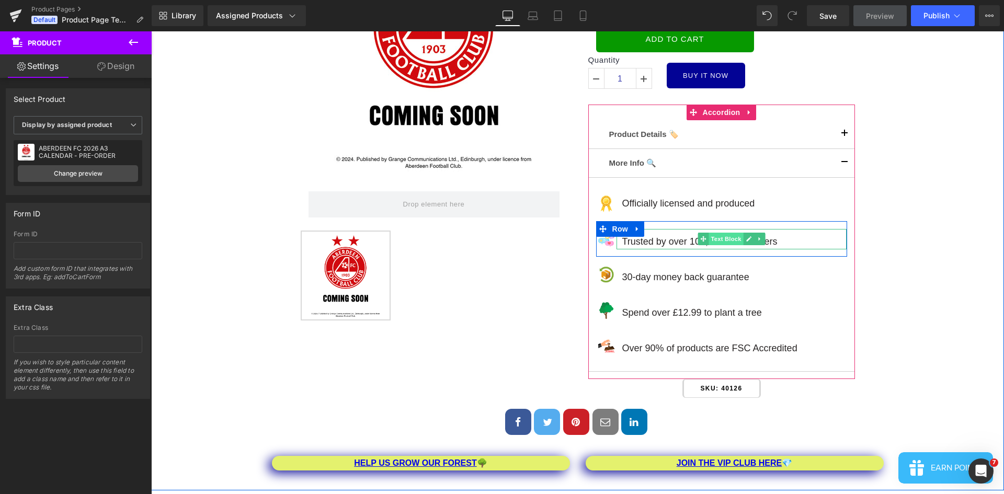
click at [735, 243] on span "Text Block" at bounding box center [726, 239] width 35 height 13
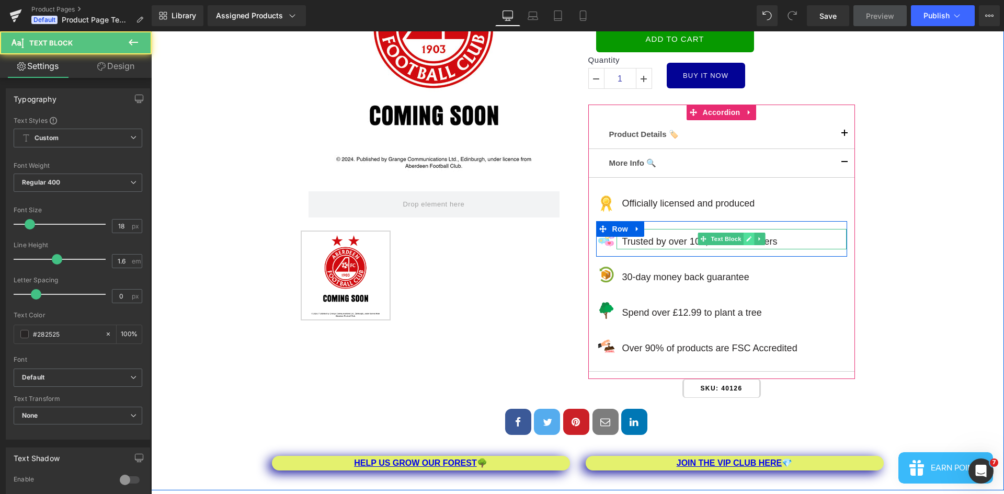
click at [747, 240] on icon at bounding box center [749, 238] width 5 height 5
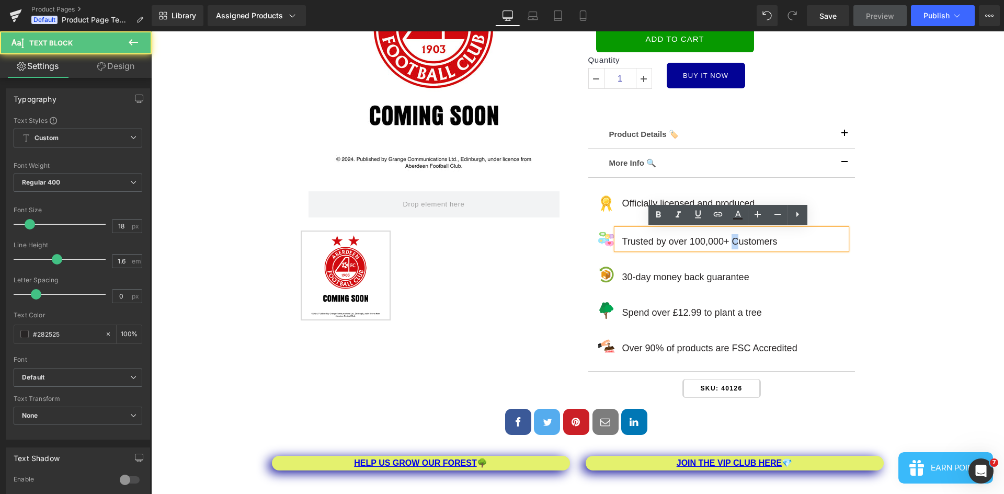
click at [728, 242] on p "Trusted by over 100,000+ Customers" at bounding box center [734, 241] width 225 height 15
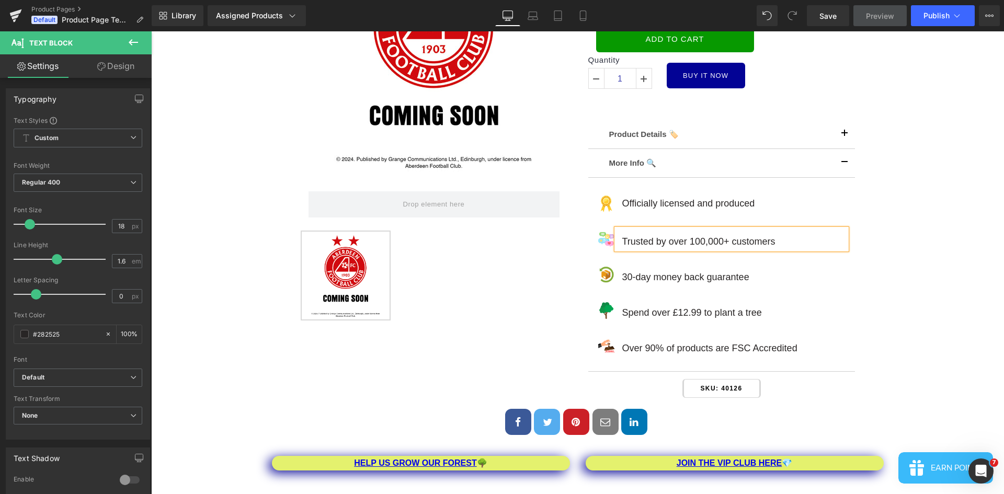
click at [912, 257] on div "Home / Product Title Breadcrumbs Sale Off (P) Image Row ‹ ›" at bounding box center [577, 164] width 843 height 549
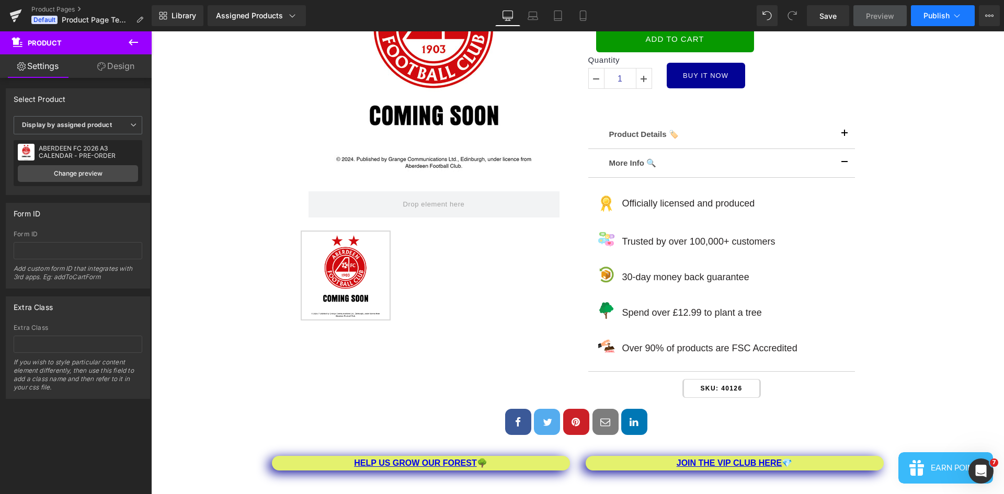
click at [934, 12] on span "Publish" at bounding box center [937, 16] width 26 height 8
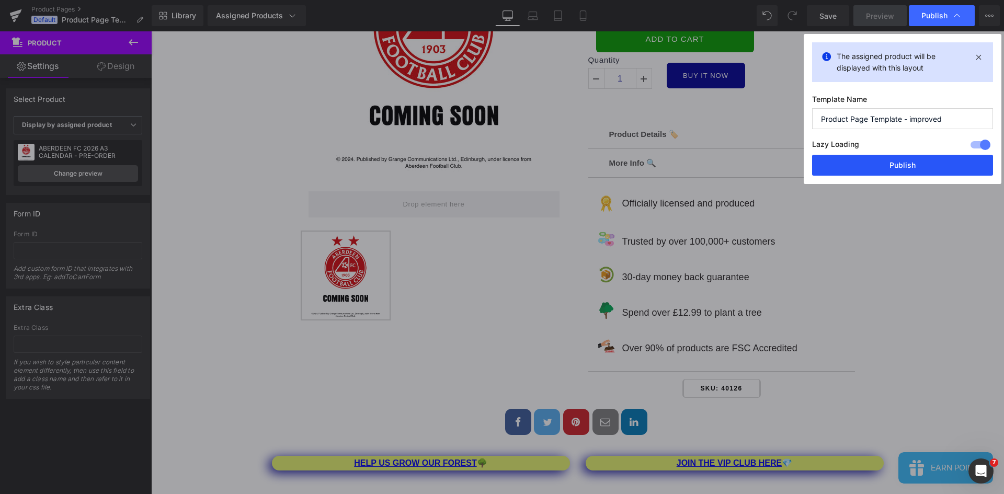
click at [912, 165] on button "Publish" at bounding box center [902, 165] width 181 height 21
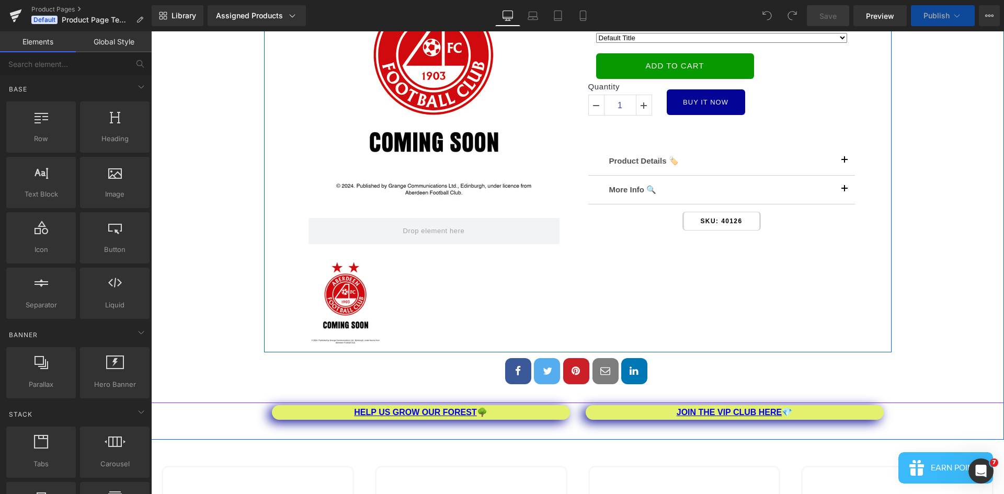
click at [716, 195] on div "More Info 🔍 Text Block" at bounding box center [721, 190] width 225 height 13
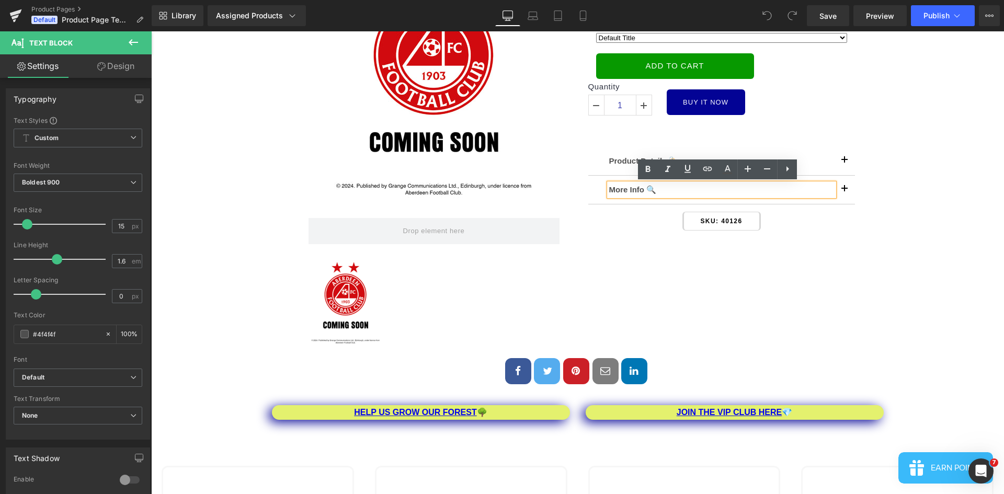
click at [844, 185] on button "button" at bounding box center [844, 190] width 21 height 28
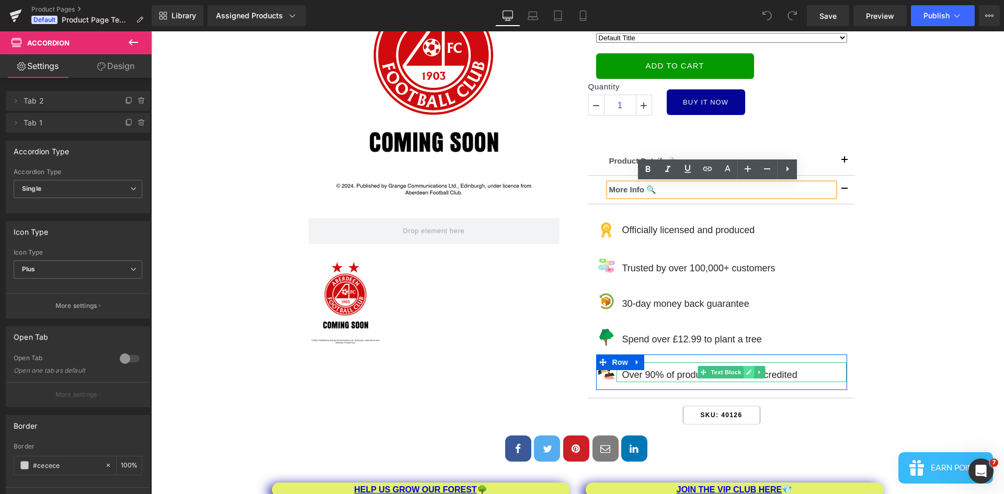
click at [747, 374] on icon at bounding box center [750, 372] width 6 height 6
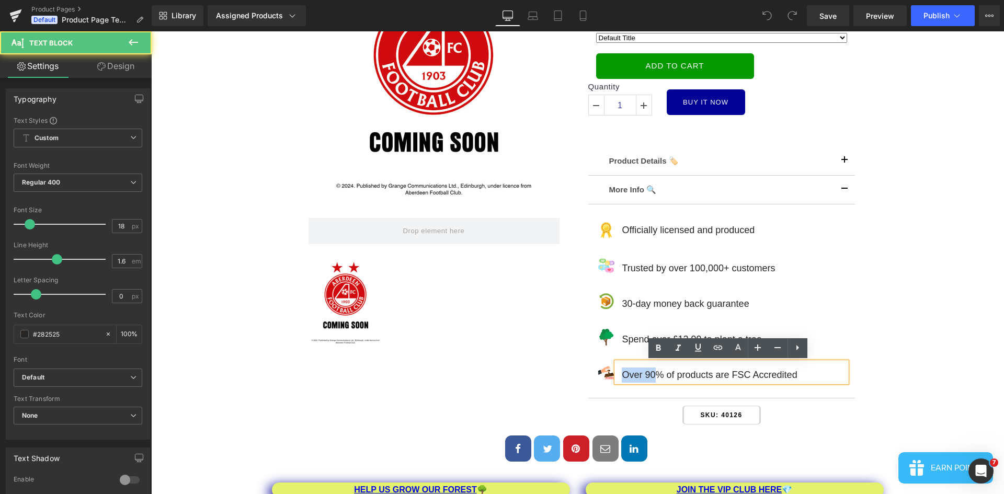
drag, startPoint x: 651, startPoint y: 376, endPoint x: 614, endPoint y: 376, distance: 37.1
click at [617, 376] on div "Over 90% of products are FSC Accredited" at bounding box center [732, 373] width 230 height 20
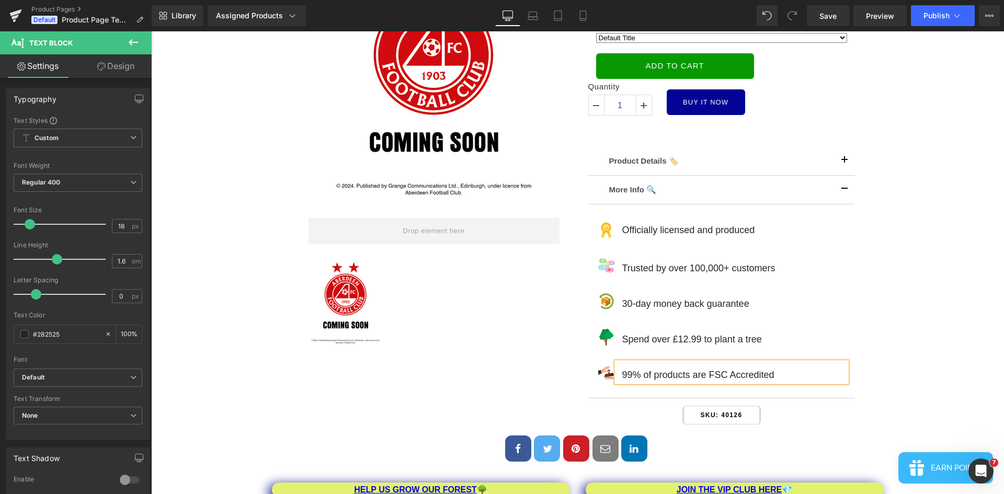
click at [917, 315] on div "Home / Product Title Breadcrumbs Sale Off (P) Image Row ‹ ›" at bounding box center [577, 190] width 843 height 549
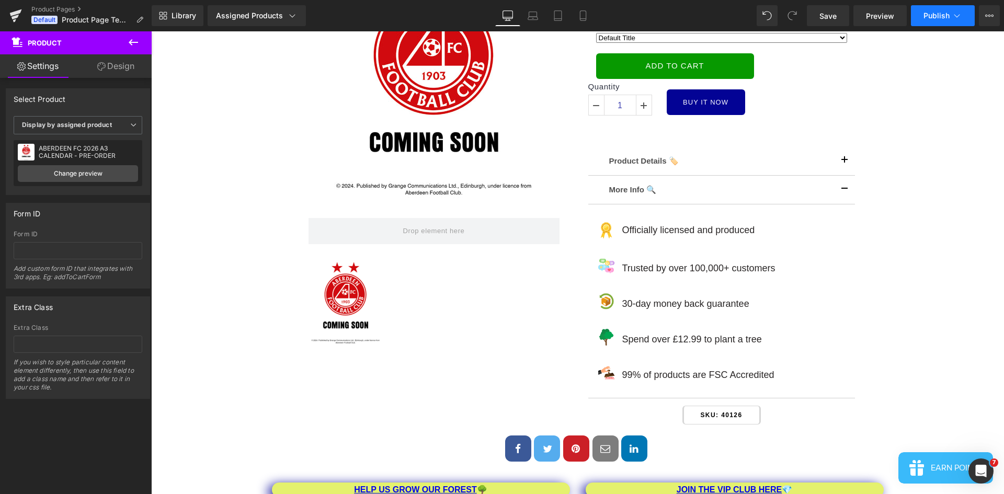
click at [929, 13] on span "Publish" at bounding box center [937, 16] width 26 height 8
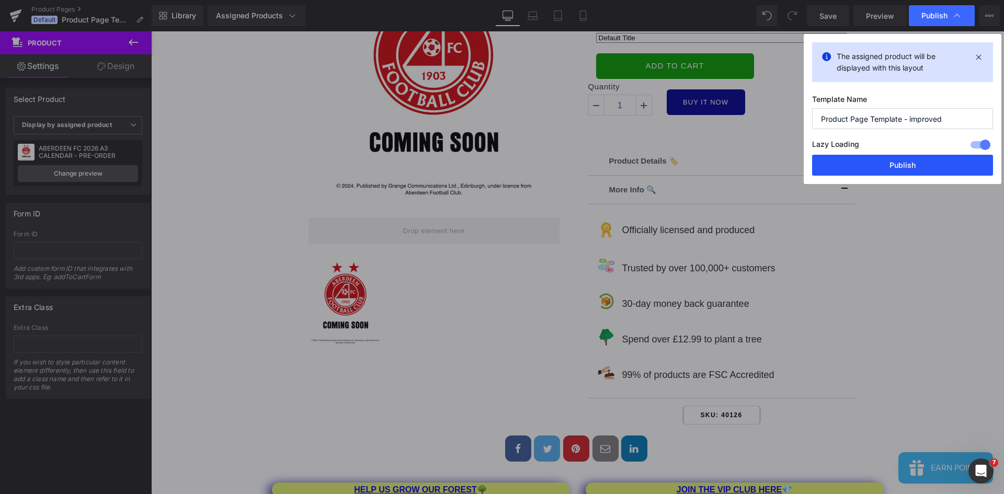
click at [915, 164] on button "Publish" at bounding box center [902, 165] width 181 height 21
